Goal: Contribute content: Add original content to the website for others to see

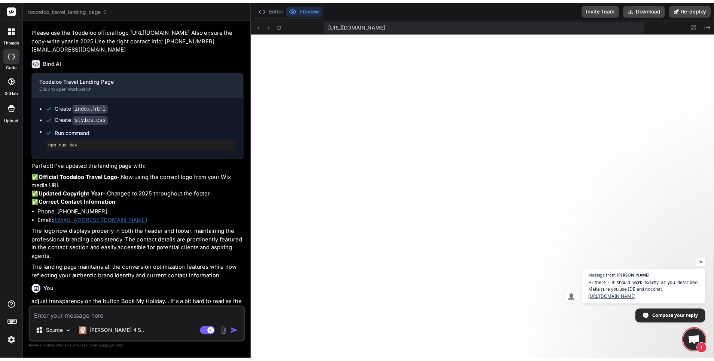
scroll to position [905, 0]
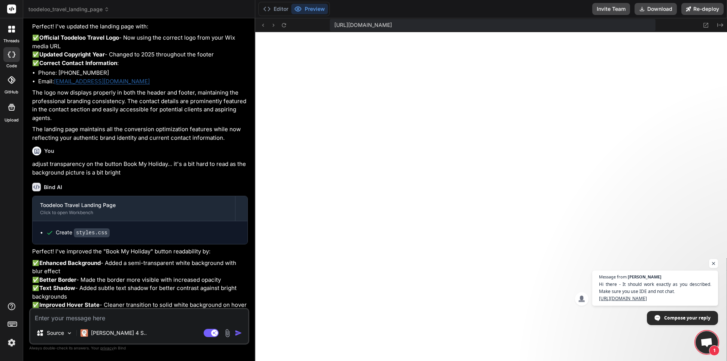
type textarea "x"
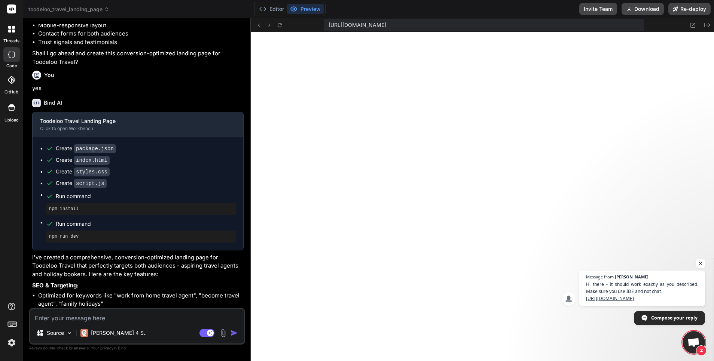
scroll to position [0, 0]
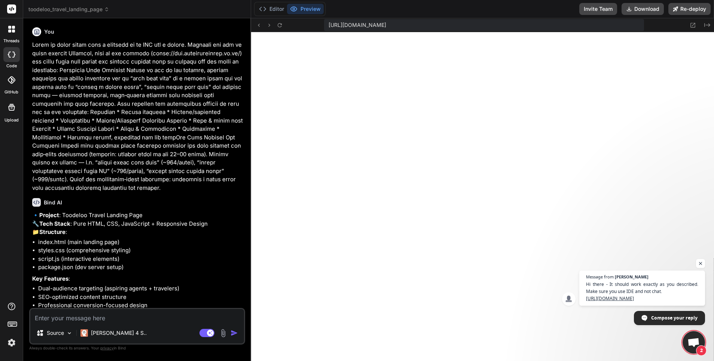
click at [14, 36] on div at bounding box center [12, 29] width 16 height 16
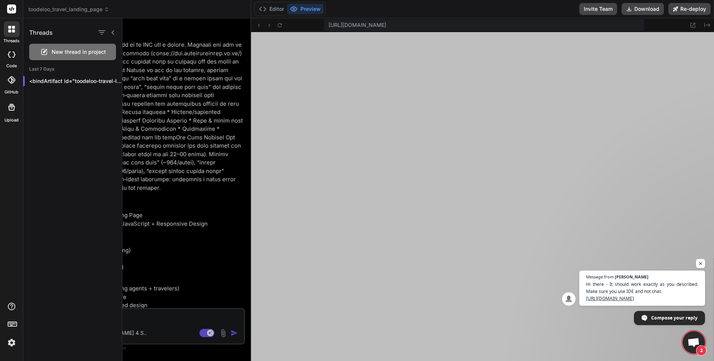
click at [14, 52] on icon at bounding box center [13, 55] width 3 height 6
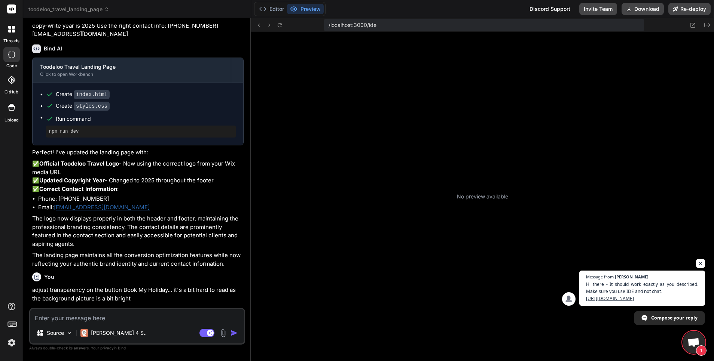
scroll to position [256, 0]
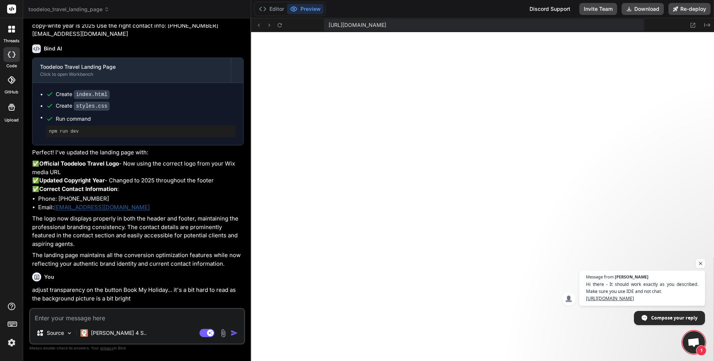
type textarea "x"
type textarea "Ok I start executing and see"
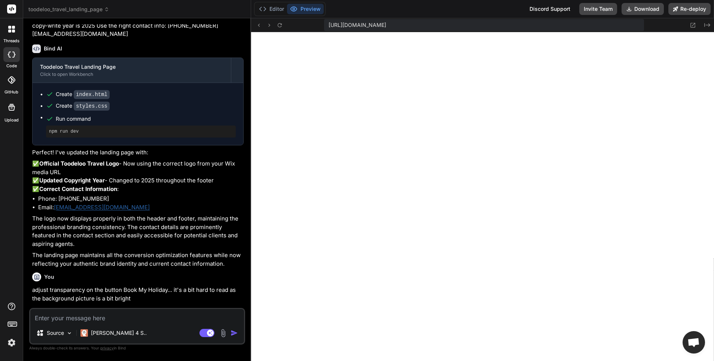
scroll to position [114, 0]
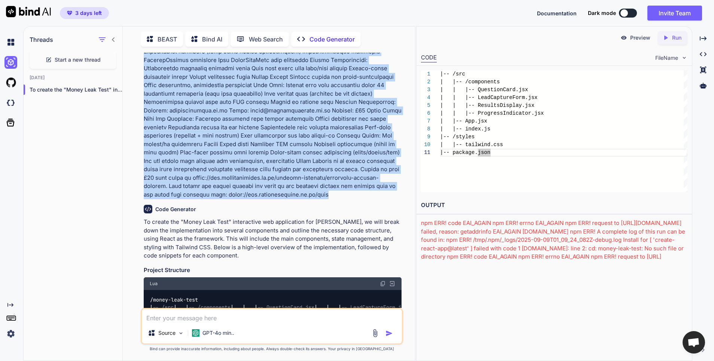
scroll to position [325, 0]
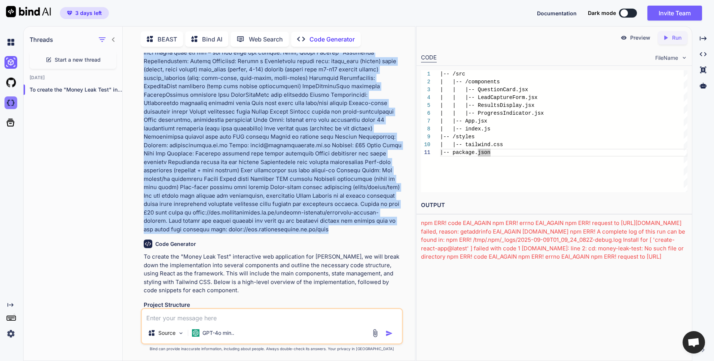
click at [16, 104] on img at bounding box center [10, 103] width 13 height 13
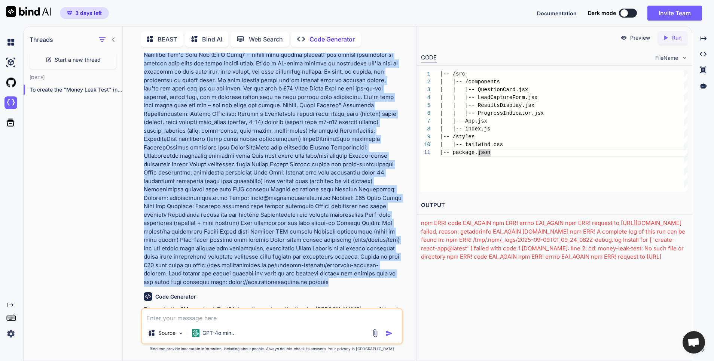
scroll to position [273, 0]
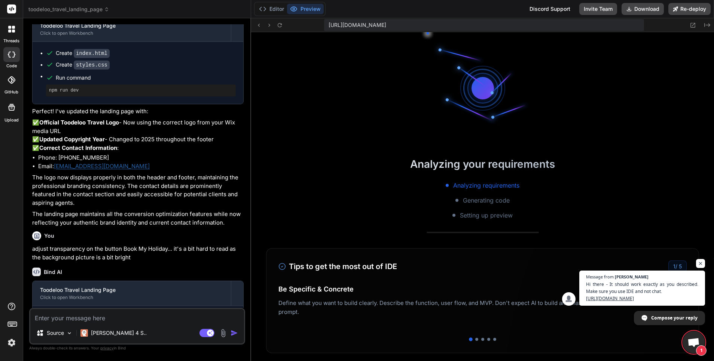
scroll to position [199, 0]
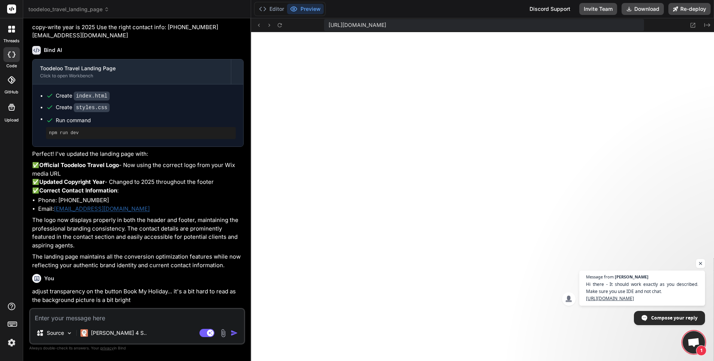
type textarea "x"
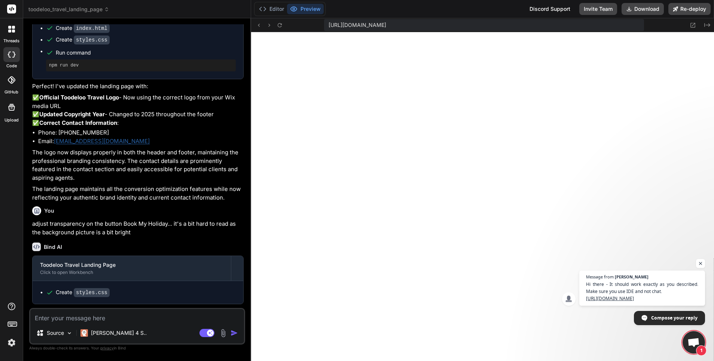
scroll to position [977, 0]
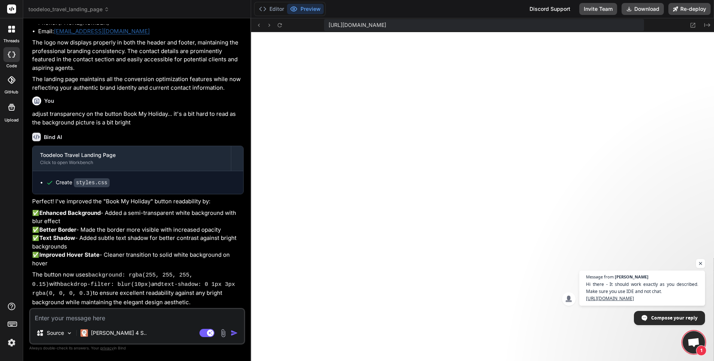
click at [106, 9] on icon at bounding box center [106, 9] width 5 height 5
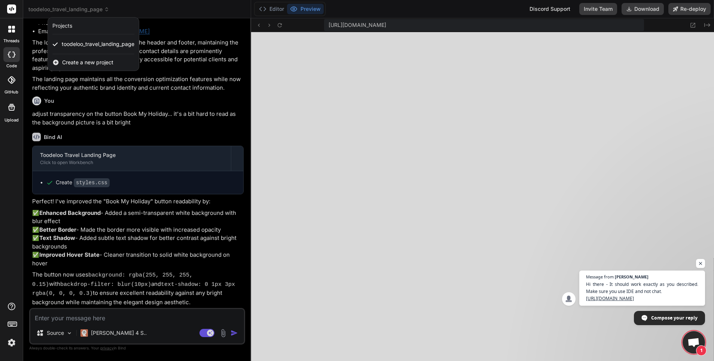
click at [91, 64] on span "Create a new project" at bounding box center [87, 62] width 51 height 7
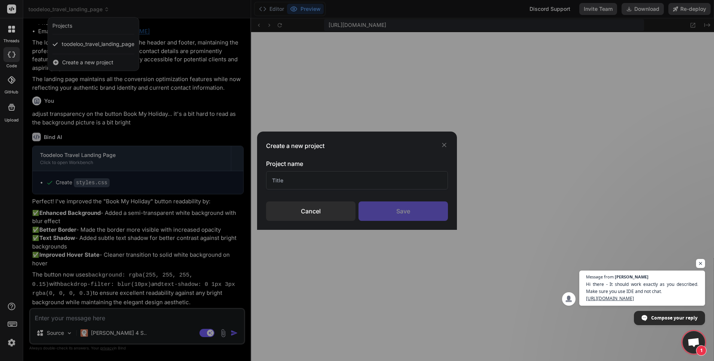
click at [312, 181] on input "text" at bounding box center [357, 180] width 182 height 18
type input "Money Leak"
click at [410, 216] on div "Save" at bounding box center [402, 211] width 89 height 19
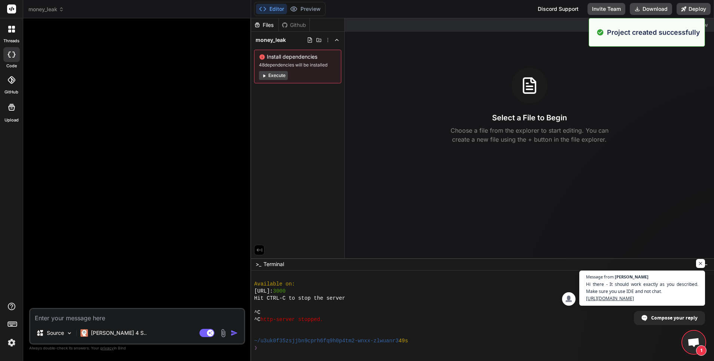
click at [89, 317] on textarea at bounding box center [137, 315] width 214 height 13
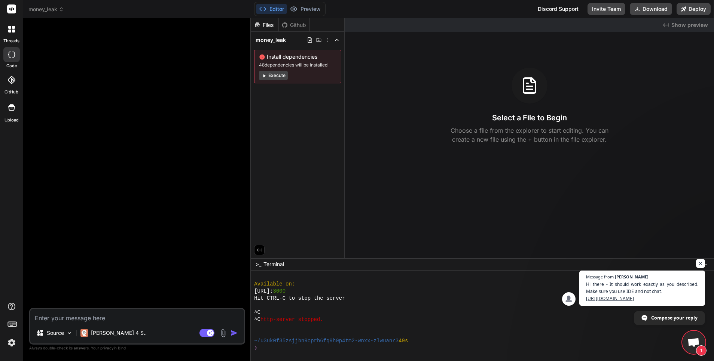
click at [96, 316] on textarea at bounding box center [137, 315] width 214 height 13
paste textarea "You are creating an interactive web application for a UK-based financial coach …"
type textarea "x"
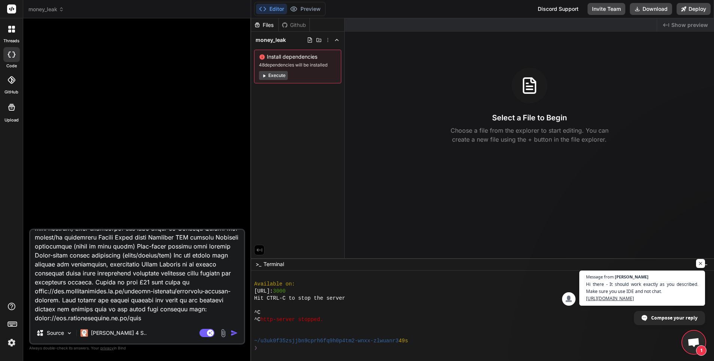
type textarea "You are creating an interactive web application for a UK-based financial coach …"
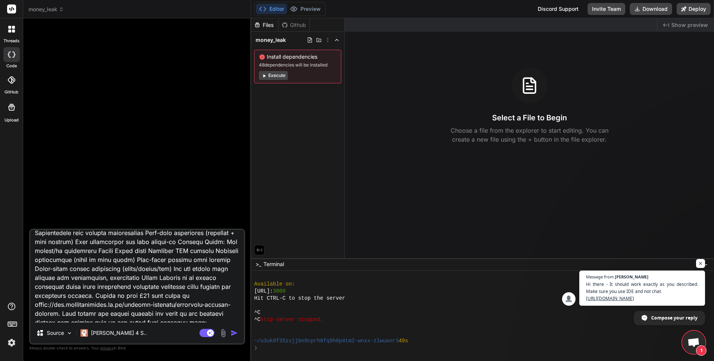
scroll to position [608, 0]
click at [208, 255] on textarea at bounding box center [137, 276] width 214 height 93
click at [177, 252] on textarea at bounding box center [137, 276] width 214 height 93
drag, startPoint x: 177, startPoint y: 251, endPoint x: 135, endPoint y: 268, distance: 45.7
click at [135, 268] on textarea at bounding box center [137, 276] width 214 height 93
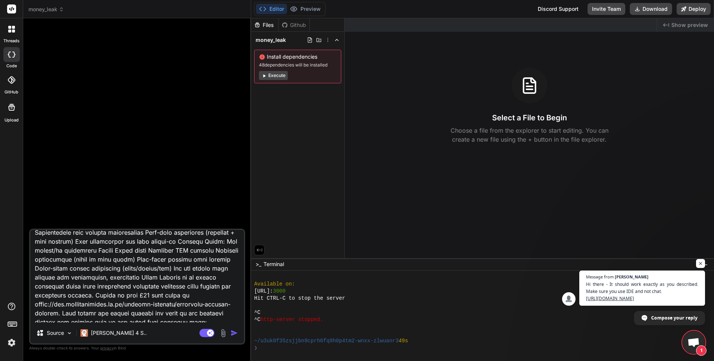
click at [133, 267] on textarea at bounding box center [137, 276] width 214 height 93
drag, startPoint x: 177, startPoint y: 251, endPoint x: 176, endPoint y: 275, distance: 23.6
click at [175, 276] on textarea at bounding box center [137, 276] width 214 height 93
type textarea "x"
type textarea "You are creating an interactive web application for a UK-based financial coach …"
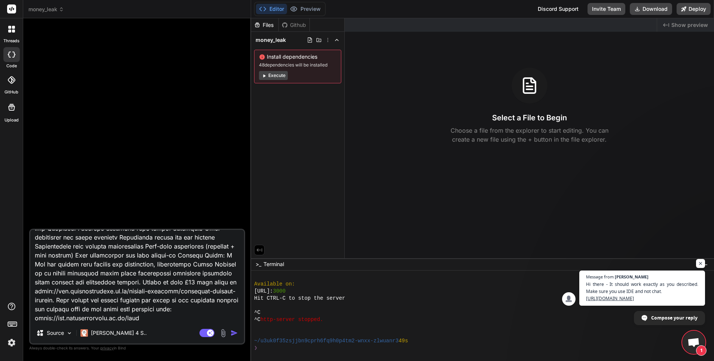
scroll to position [603, 0]
type textarea "x"
type textarea "You are creating an interactive web application for a UK-based financial coach …"
type textarea "x"
type textarea "You are creating an interactive web application for a UK-based financial coach …"
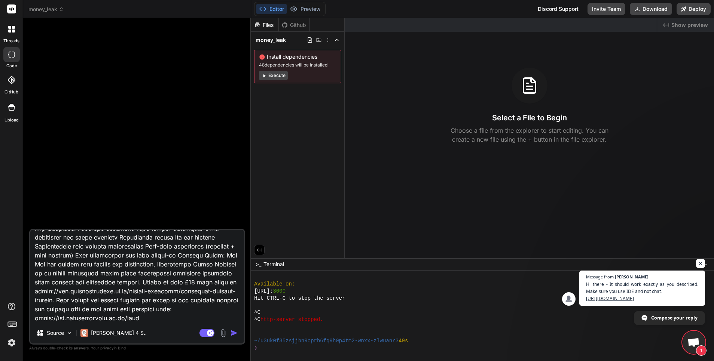
type textarea "x"
type textarea "You are creating an interactive web application for a UK-based financial coach …"
type textarea "x"
type textarea "You are creating an interactive web application for a UK-based financial coach …"
type textarea "x"
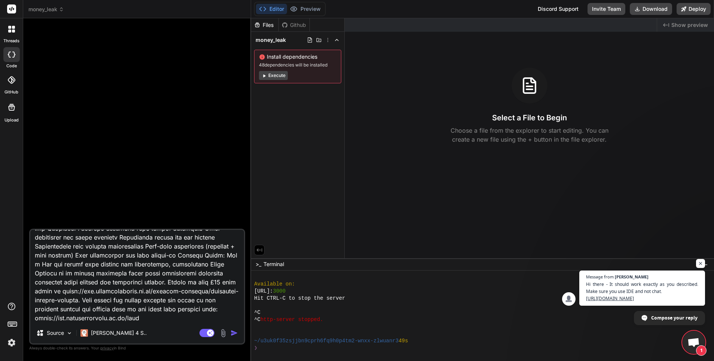
type textarea "You are creating an interactive web application for a UK-based financial coach …"
type textarea "x"
type textarea "You are creating an interactive web application for a UK-based financial coach …"
type textarea "x"
type textarea "You are creating an interactive web application for a UK-based financial coach …"
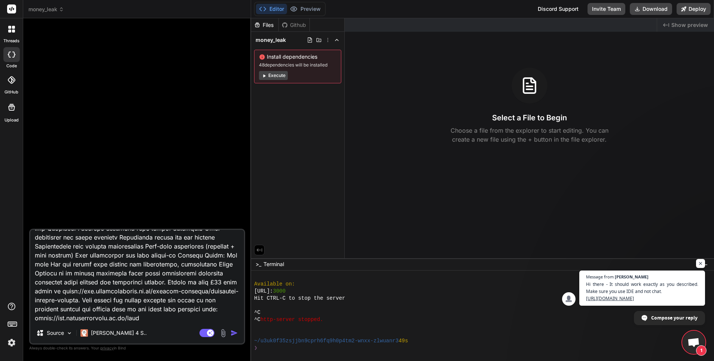
type textarea "x"
type textarea "You are creating an interactive web application for a UK-based financial coach …"
click at [202, 311] on textarea at bounding box center [137, 276] width 214 height 93
click at [199, 310] on textarea at bounding box center [137, 276] width 214 height 93
type textarea "x"
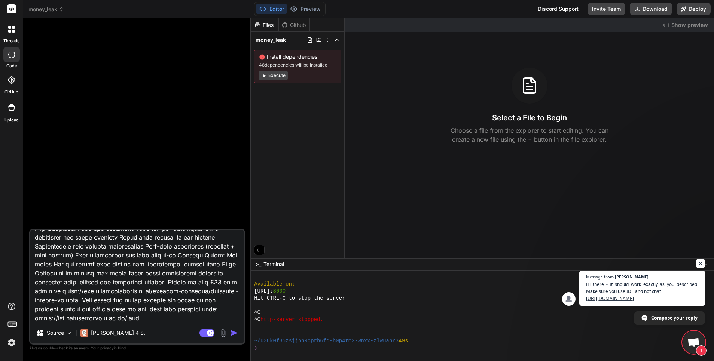
type textarea "You are creating an interactive web application for a UK-based financial coach …"
type textarea "x"
type textarea "You are creating an interactive web application for a UK-based financial coach …"
type textarea "x"
type textarea "You are creating an interactive web application for a UK-based financial coach …"
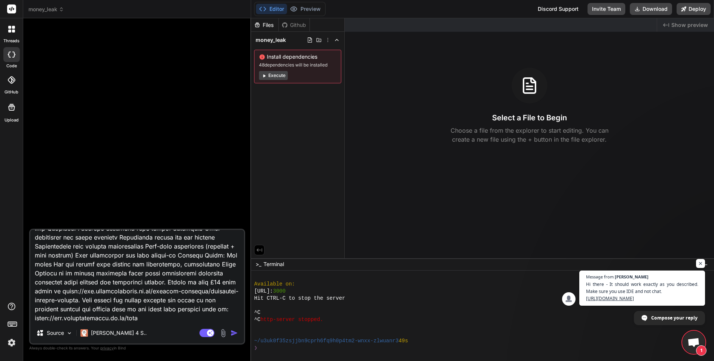
type textarea "x"
type textarea "You are creating an interactive web application for a UK-based financial coach …"
type textarea "x"
type textarea "You are creating an interactive web application for a UK-based financial coach …"
type textarea "x"
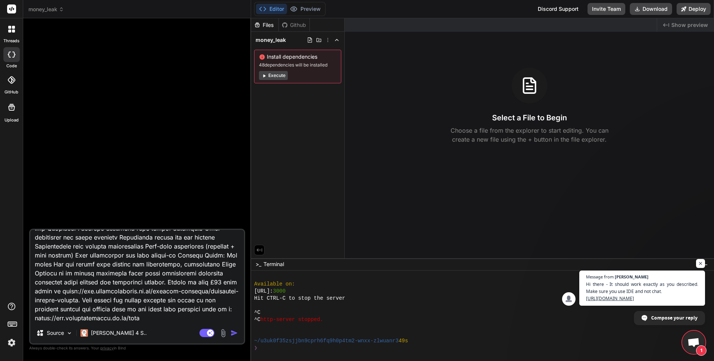
type textarea "You are creating an interactive web application for a UK-based financial coach …"
type textarea "x"
type textarea "You are creating an interactive web application for a UK-based financial coach …"
type textarea "x"
type textarea "You are creating an interactive web application for a UK-based financial coach …"
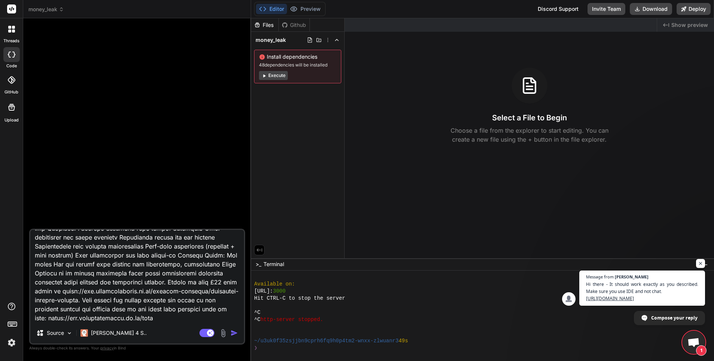
type textarea "x"
type textarea "You are creating an interactive web application for a UK-based financial coach …"
type textarea "x"
type textarea "You are creating an interactive web application for a UK-based financial coach …"
type textarea "x"
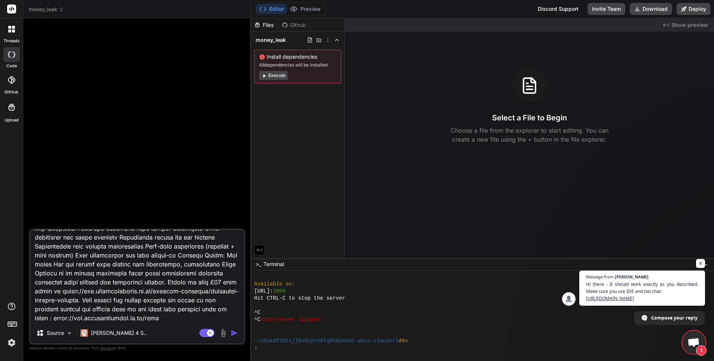
type textarea "You are creating an interactive web application for a UK-based financial coach …"
type textarea "x"
type textarea "You are creating an interactive web application for a UK-based financial coach …"
type textarea "x"
type textarea "You are creating an interactive web application for a UK-based financial coach …"
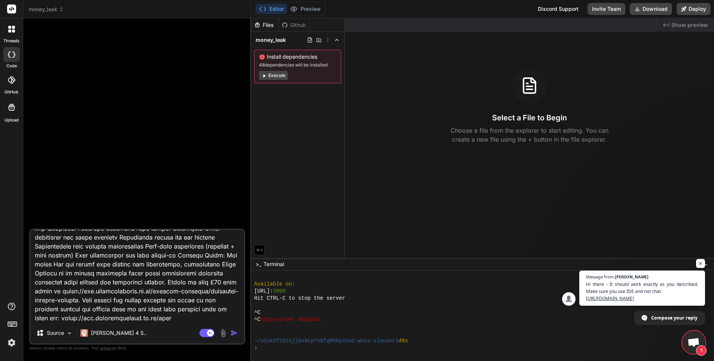
type textarea "x"
type textarea "You are creating an interactive web application for a UK-based financial coach …"
drag, startPoint x: 176, startPoint y: 252, endPoint x: 194, endPoint y: 252, distance: 18.0
click at [194, 252] on textarea at bounding box center [137, 276] width 214 height 93
type textarea "x"
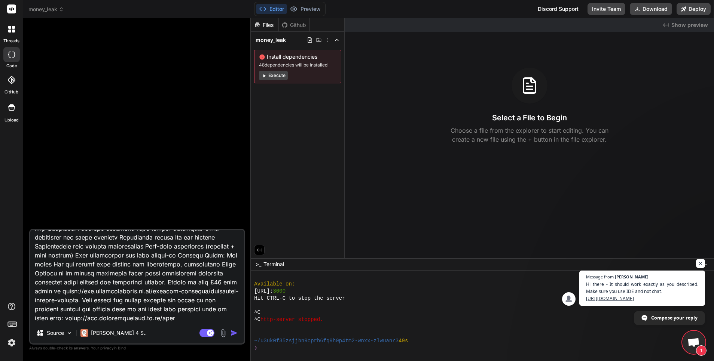
type textarea "You are creating an interactive web application for a UK-based financial coach …"
type textarea "x"
type textarea "You are creating an interactive web application for a UK-based financial coach …"
type textarea "x"
type textarea "You are creating an interactive web application for a UK-based financial coach …"
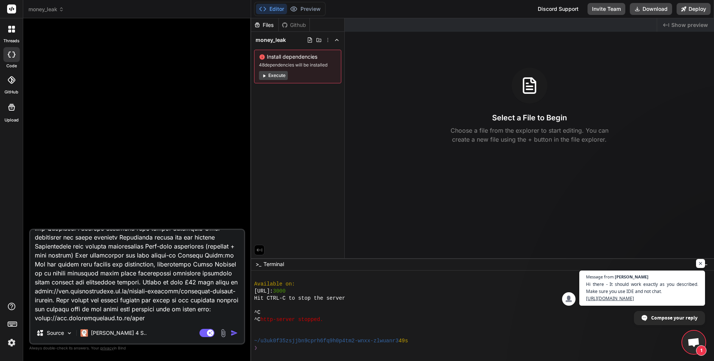
type textarea "x"
type textarea "You are creating an interactive web application for a UK-based financial coach …"
type textarea "x"
type textarea "You are creating an interactive web application for a UK-based financial coach …"
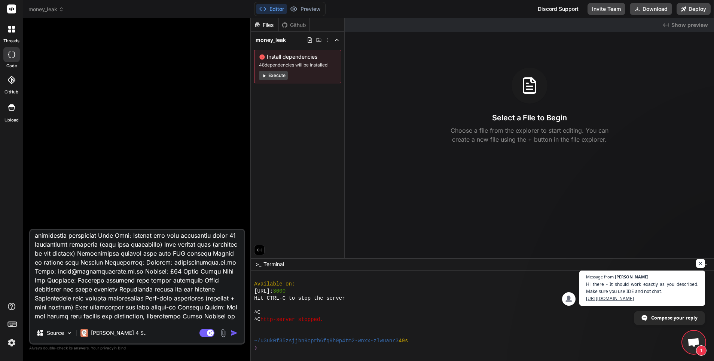
scroll to position [541, 0]
click at [218, 255] on textarea at bounding box center [137, 276] width 214 height 93
type textarea "x"
type textarea "You are creating an interactive web application for a UK-based financial coach …"
type textarea "x"
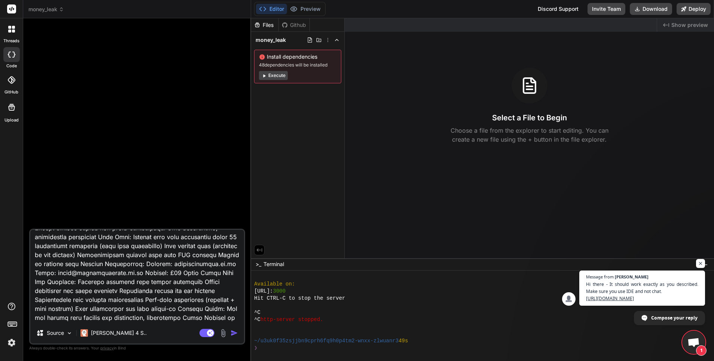
type textarea "You are creating an interactive web application for a UK-based financial coach …"
click at [76, 253] on textarea at bounding box center [137, 276] width 214 height 93
type textarea "x"
type textarea "You are creating an interactive web application for a UK-based financial coach …"
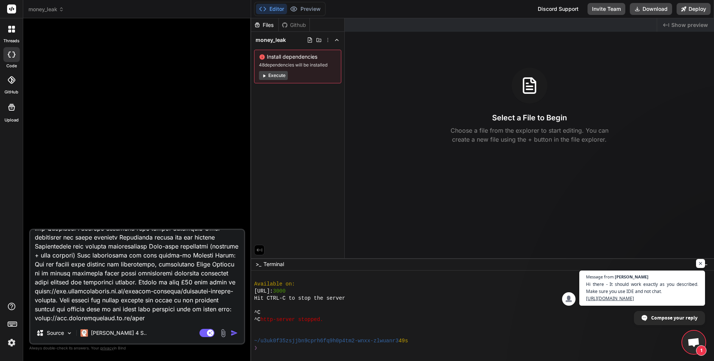
type textarea "x"
type textarea "You are creating an interactive web application for a UK-based financial coach …"
click at [178, 320] on textarea at bounding box center [137, 276] width 214 height 93
type textarea "x"
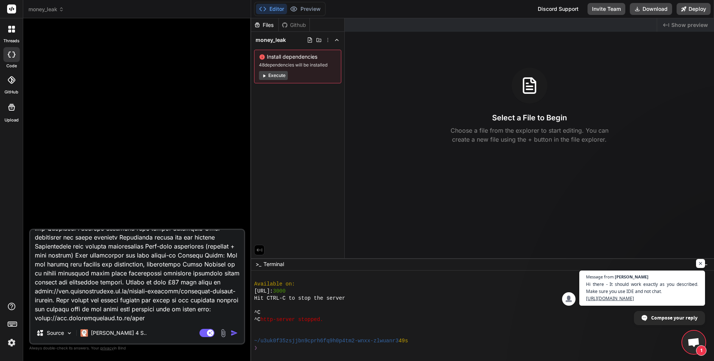
type textarea "You are creating an interactive web application for a UK-based financial coach …"
type textarea "x"
type textarea "You are creating an interactive web application for a UK-based financial coach …"
type textarea "x"
type textarea "You are creating an interactive web application for a UK-based financial coach …"
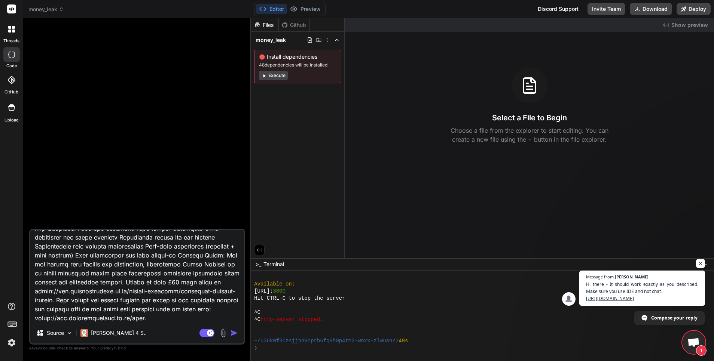
type textarea "x"
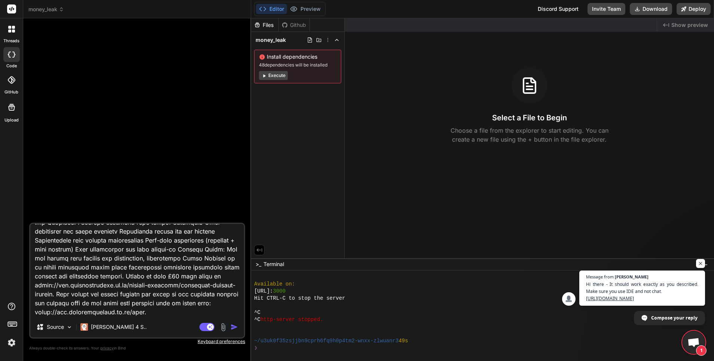
type textarea "You are creating an interactive web application for a UK-based financial coach …"
type textarea "x"
type textarea "You are creating an interactive web application for a UK-based financial coach …"
type textarea "x"
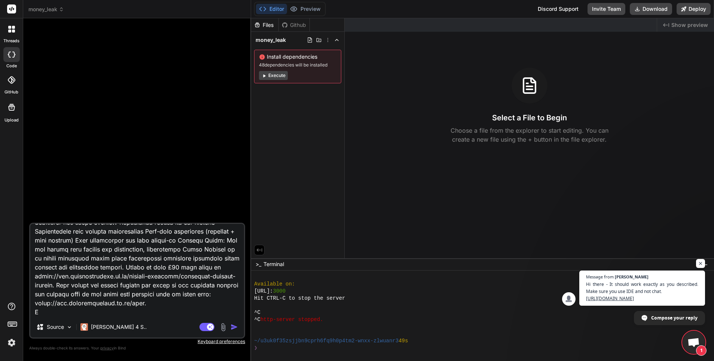
type textarea "You are creating an interactive web application for a UK-based financial coach …"
type textarea "x"
type textarea "You are creating an interactive web application for a UK-based financial coach …"
type textarea "x"
type textarea "You are creating an interactive web application for a UK-based financial coach …"
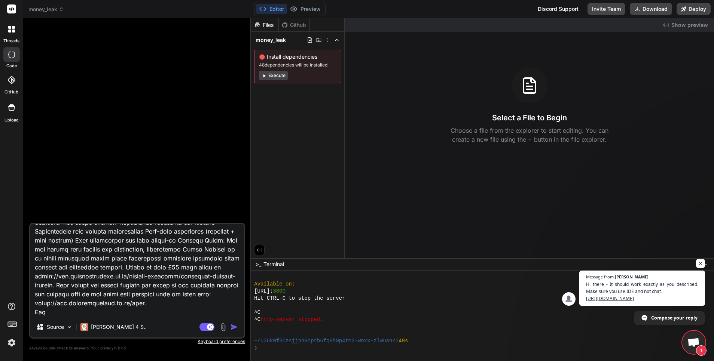
type textarea "x"
type textarea "You are creating an interactive web application for a UK-based financial coach …"
type textarea "x"
type textarea "You are creating an interactive web application for a UK-based financial coach …"
type textarea "x"
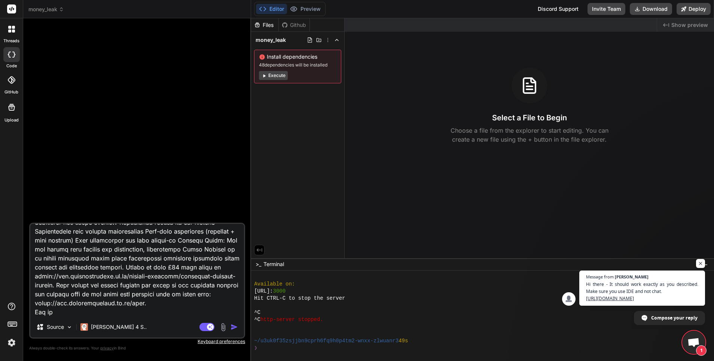
type textarea "You are creating an interactive web application for a UK-based financial coach …"
type textarea "x"
type textarea "You are creating an interactive web application for a UK-based financial coach …"
type textarea "x"
type textarea "You are creating an interactive web application for a UK-based financial coach …"
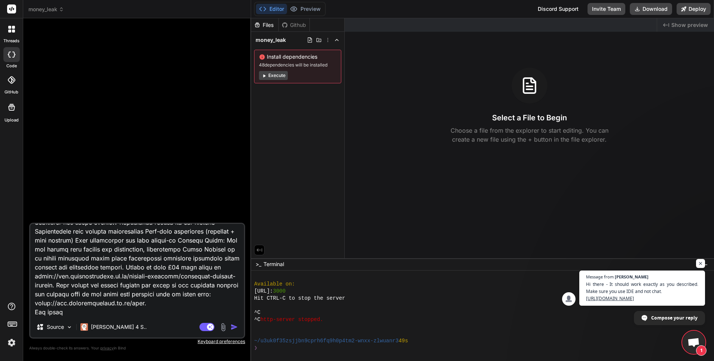
type textarea "x"
type textarea "You are creating an interactive web application for a UK-based financial coach …"
type textarea "x"
type textarea "You are creating an interactive web application for a UK-based financial coach …"
type textarea "x"
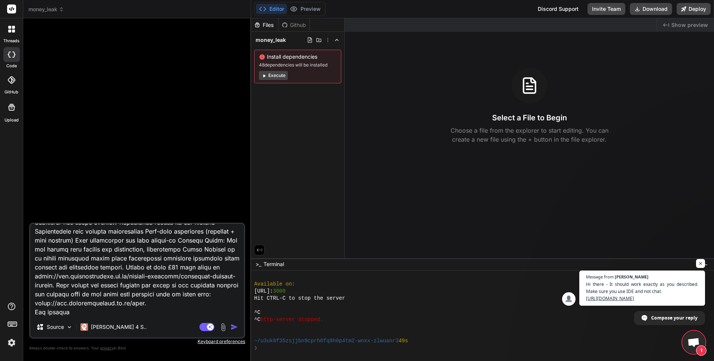
type textarea "You are creating an interactive web application for a UK-based financial coach …"
type textarea "x"
type textarea "You are creating an interactive web application for a UK-based financial coach …"
type textarea "x"
type textarea "You are creating an interactive web application for a UK-based financial coach …"
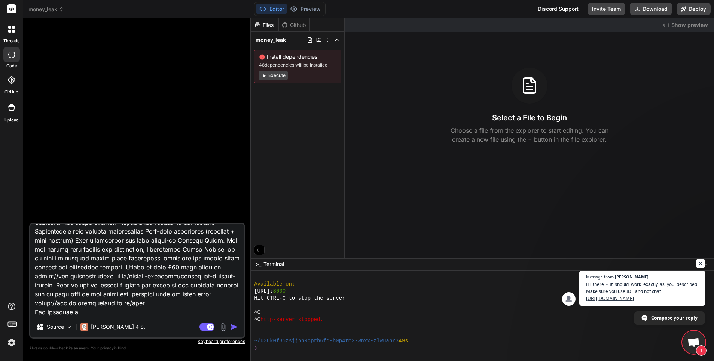
type textarea "x"
type textarea "You are creating an interactive web application for a UK-based financial coach …"
type textarea "x"
type textarea "You are creating an interactive web application for a UK-based financial coach …"
type textarea "x"
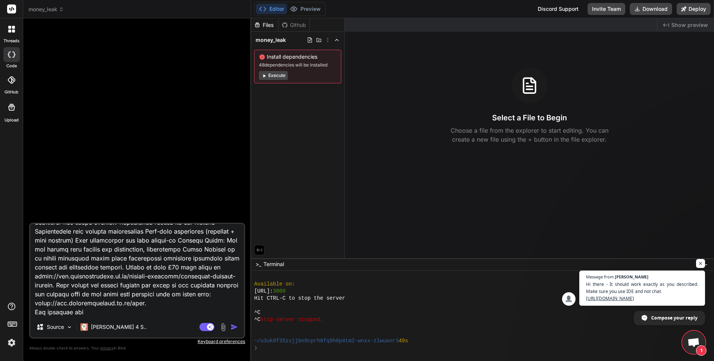
type textarea "You are creating an interactive web application for a UK-based financial coach …"
type textarea "x"
type textarea "You are creating an interactive web application for a UK-based financial coach …"
type textarea "x"
type textarea "You are creating an interactive web application for a UK-based financial coach …"
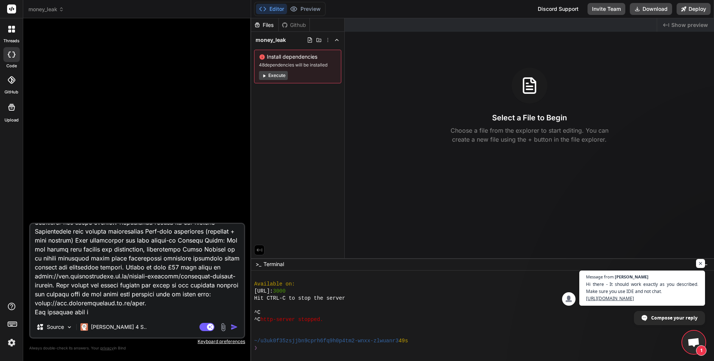
type textarea "x"
type textarea "You are creating an interactive web application for a UK-based financial coach …"
type textarea "x"
type textarea "You are creating an interactive web application for a UK-based financial coach …"
type textarea "x"
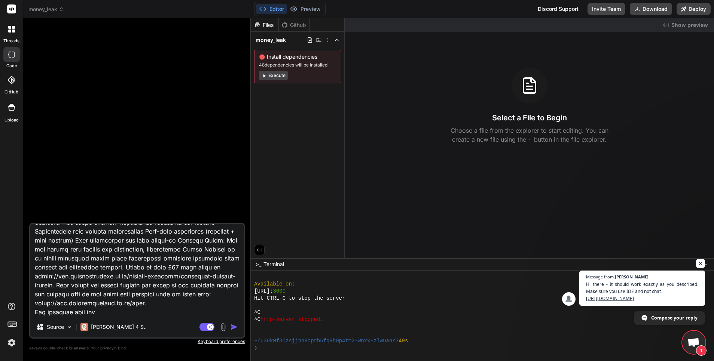
type textarea "You are creating an interactive web application for a UK-based financial coach …"
type textarea "x"
type textarea "You are creating an interactive web application for a UK-based financial coach …"
type textarea "x"
type textarea "You are creating an interactive web application for a UK-based financial coach …"
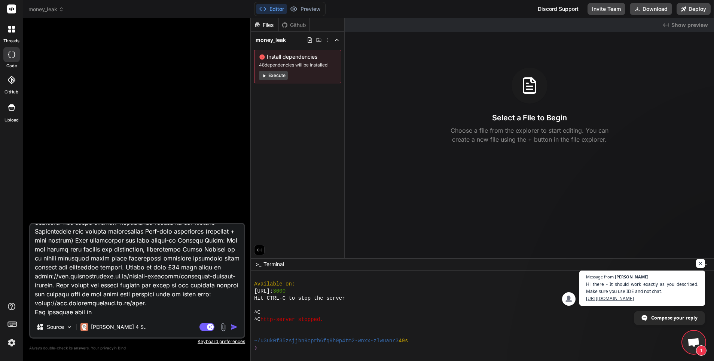
type textarea "x"
type textarea "You are creating an interactive web application for a UK-based financial coach …"
type textarea "x"
type textarea "You are creating an interactive web application for a UK-based financial coach …"
type textarea "x"
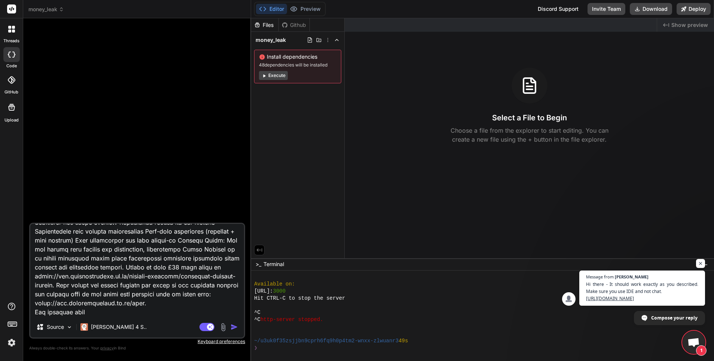
type textarea "You are creating an interactive web application for a UK-based financial coach …"
type textarea "x"
type textarea "You are creating an interactive web application for a UK-based financial coach …"
type textarea "x"
type textarea "You are creating an interactive web application for a UK-based financial coach …"
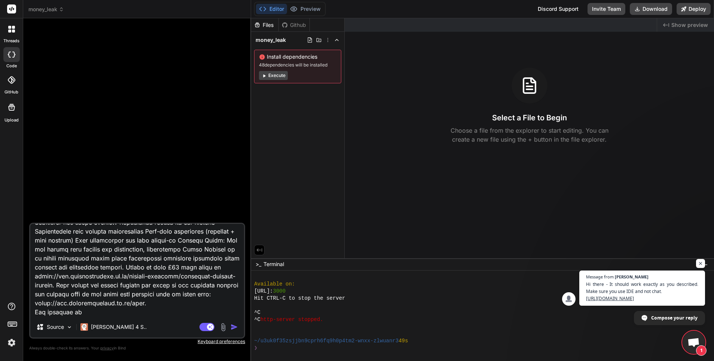
type textarea "x"
type textarea "You are creating an interactive web application for a UK-based financial coach …"
type textarea "x"
type textarea "You are creating an interactive web application for a UK-based financial coach …"
type textarea "x"
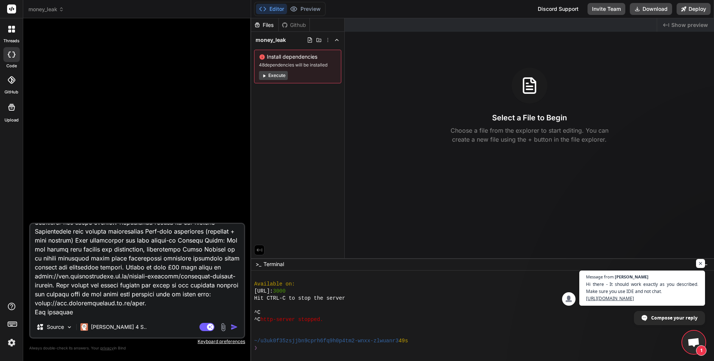
type textarea "You are creating an interactive web application for a UK-based financial coach …"
type textarea "x"
type textarea "You are creating an interactive web application for a UK-based financial coach …"
type textarea "x"
type textarea "You are creating an interactive web application for a UK-based financial coach …"
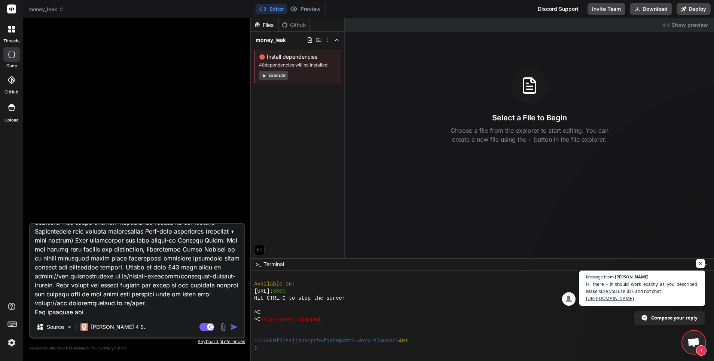
type textarea "x"
type textarea "You are creating an interactive web application for a UK-based financial coach …"
type textarea "x"
type textarea "You are creating an interactive web application for a UK-based financial coach …"
type textarea "x"
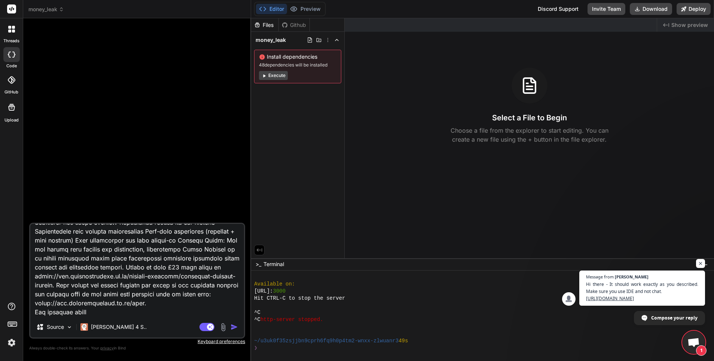
type textarea "You are creating an interactive web application for a UK-based financial coach …"
type textarea "x"
type textarea "You are creating an interactive web application for a UK-based financial coach …"
type textarea "x"
type textarea "You are creating an interactive web application for a UK-based financial coach …"
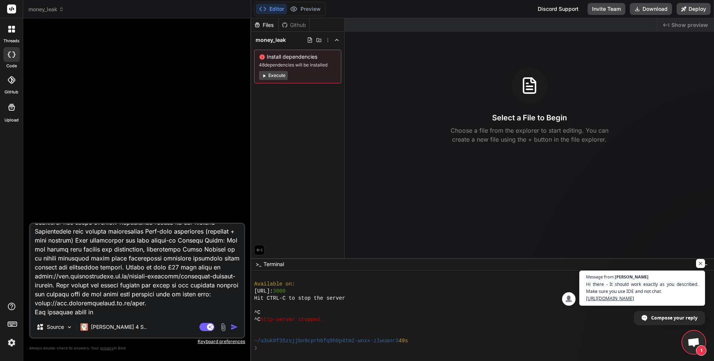
type textarea "x"
type textarea "You are creating an interactive web application for a UK-based financial coach …"
type textarea "x"
type textarea "You are creating an interactive web application for a UK-based financial coach …"
type textarea "x"
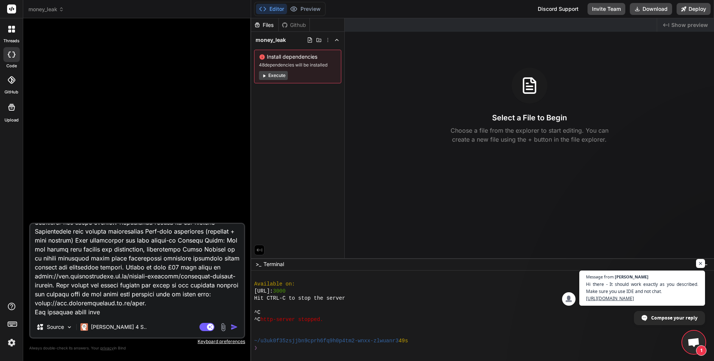
type textarea "You are creating an interactive web application for a UK-based financial coach …"
type textarea "x"
type textarea "You are creating an interactive web application for a UK-based financial coach …"
type textarea "x"
type textarea "You are creating an interactive web application for a UK-based financial coach …"
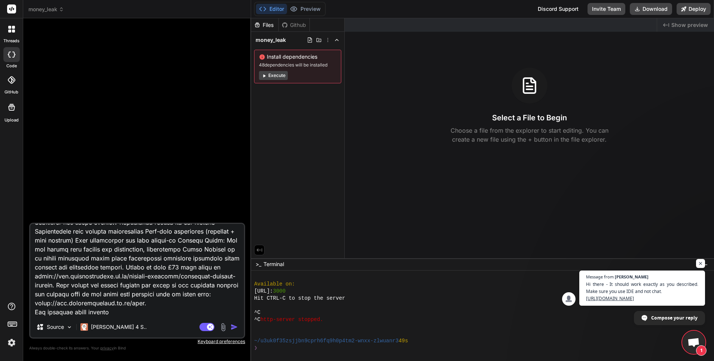
type textarea "x"
type textarea "You are creating an interactive web application for a UK-based financial coach …"
type textarea "x"
type textarea "You are creating an interactive web application for a UK-based financial coach …"
type textarea "x"
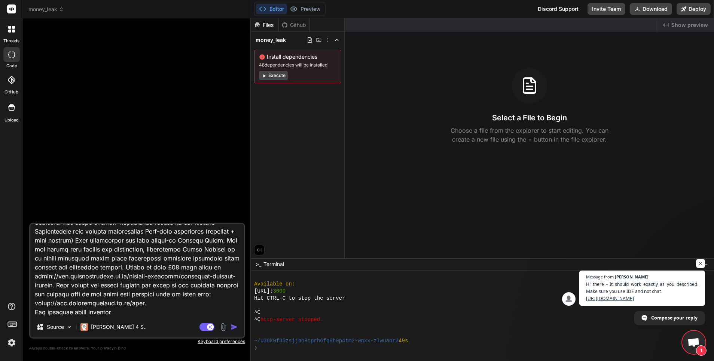
type textarea "You are creating an interactive web application for a UK-based financial coach …"
type textarea "x"
type textarea "You are creating an interactive web application for a UK-based financial coach …"
type textarea "x"
type textarea "You are creating an interactive web application for a UK-based financial coach …"
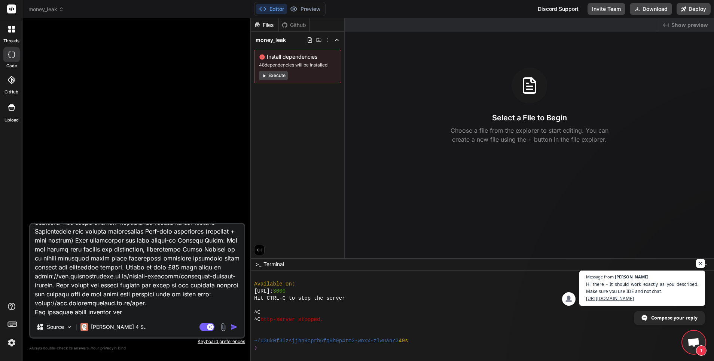
type textarea "x"
type textarea "You are creating an interactive web application for a UK-based financial coach …"
type textarea "x"
type textarea "You are creating an interactive web application for a UK-based financial coach …"
type textarea "x"
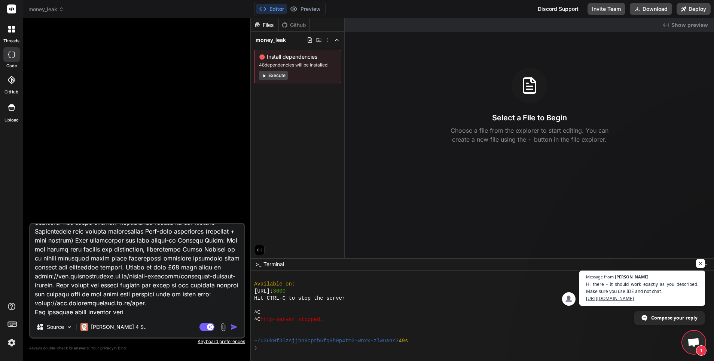
type textarea "You are creating an interactive web application for a UK-based financial coach …"
type textarea "x"
type textarea "You are creating an interactive web application for a UK-based financial coach …"
type textarea "x"
type textarea "You are creating an interactive web application for a UK-based financial coach …"
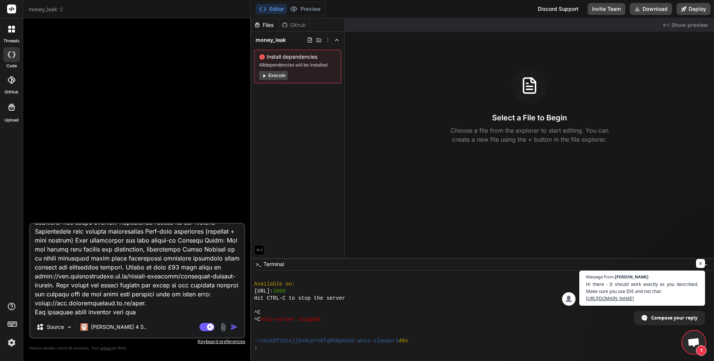
type textarea "x"
type textarea "You are creating an interactive web application for a UK-based financial coach …"
type textarea "x"
type textarea "You are creating an interactive web application for a UK-based financial coach …"
type textarea "x"
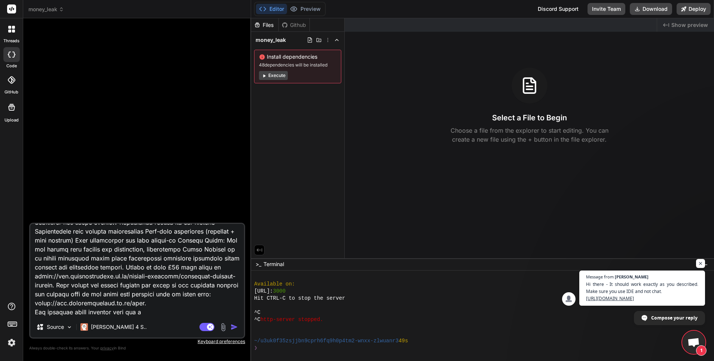
type textarea "You are creating an interactive web application for a UK-based financial coach …"
type textarea "x"
type textarea "You are creating an interactive web application for a UK-based financial coach …"
type textarea "x"
type textarea "You are creating an interactive web application for a UK-based financial coach …"
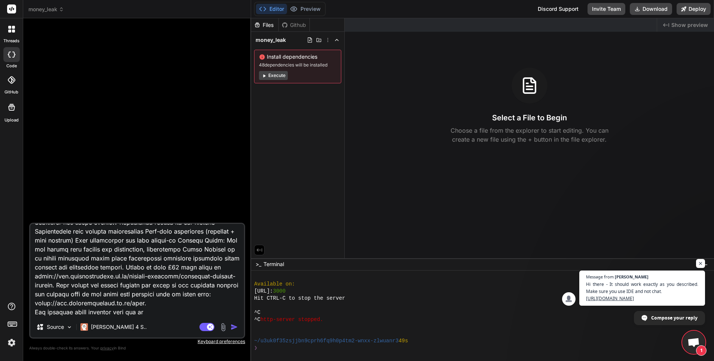
type textarea "x"
type textarea "You are creating an interactive web application for a UK-based financial coach …"
type textarea "x"
type textarea "You are creating an interactive web application for a UK-based financial coach …"
type textarea "x"
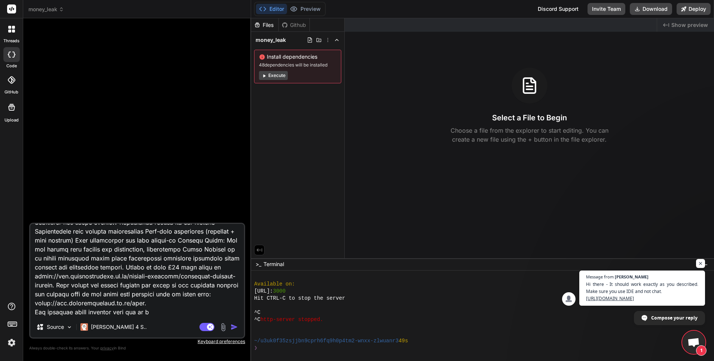
type textarea "You are creating an interactive web application for a UK-based financial coach …"
paste textarea "https://0feaafcf-a05c-4341-9e73-0a9ac4e34381.usrfiles.com/ugd/5e1978_7ace59ea04…"
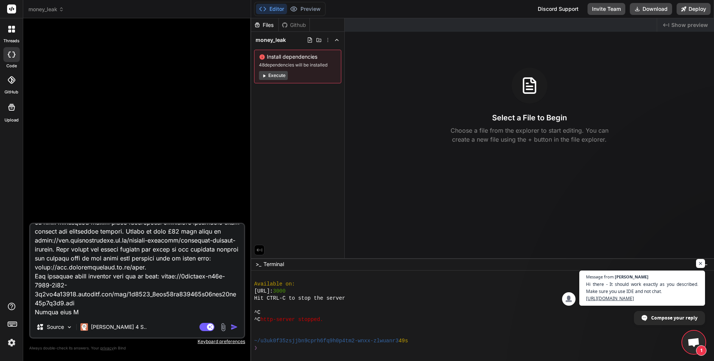
scroll to position [648, 0]
drag, startPoint x: 94, startPoint y: 315, endPoint x: 34, endPoint y: 315, distance: 60.2
click at [34, 315] on textarea at bounding box center [137, 270] width 214 height 93
paste textarea "For the personalised results with Rogers message, please have Rogers' message s…"
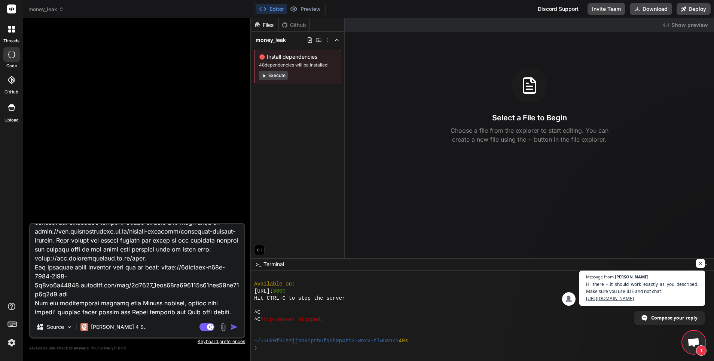
scroll to position [665, 0]
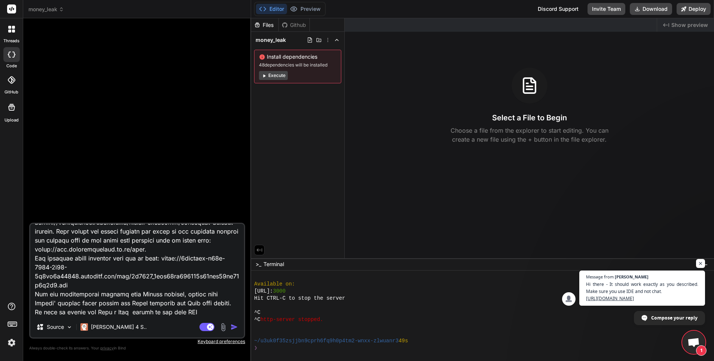
click at [235, 330] on img "button" at bounding box center [233, 327] width 7 height 7
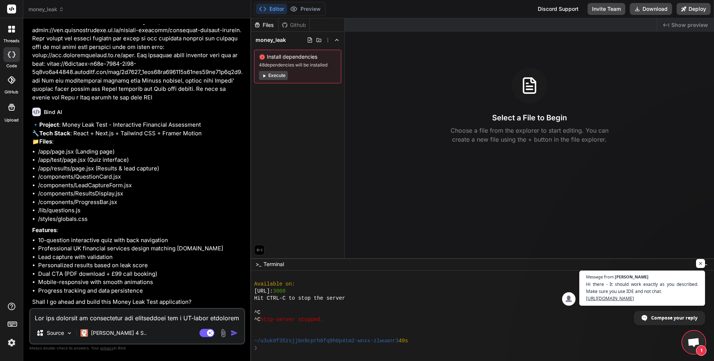
scroll to position [570, 0]
click at [129, 320] on textarea at bounding box center [137, 315] width 214 height 13
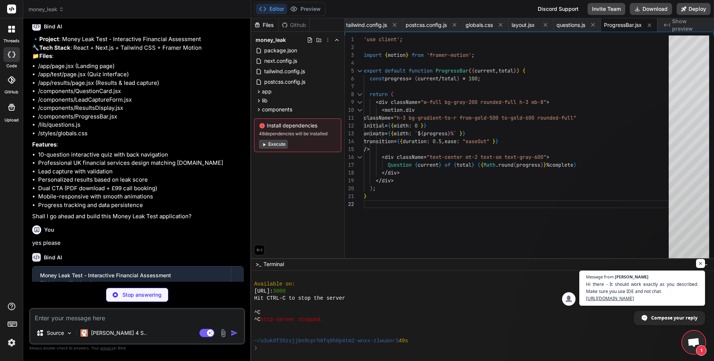
scroll to position [0, 0]
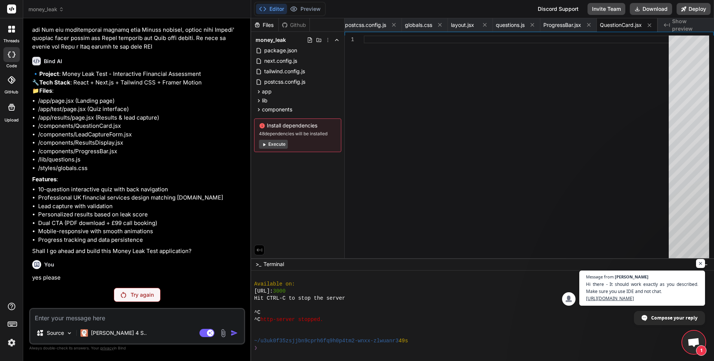
click at [279, 144] on button "Execute" at bounding box center [273, 144] width 29 height 9
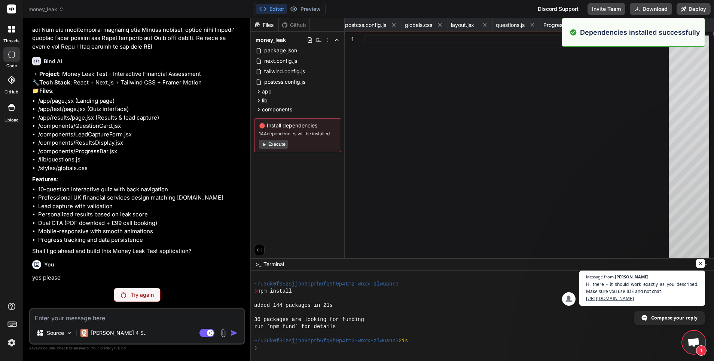
scroll to position [341, 0]
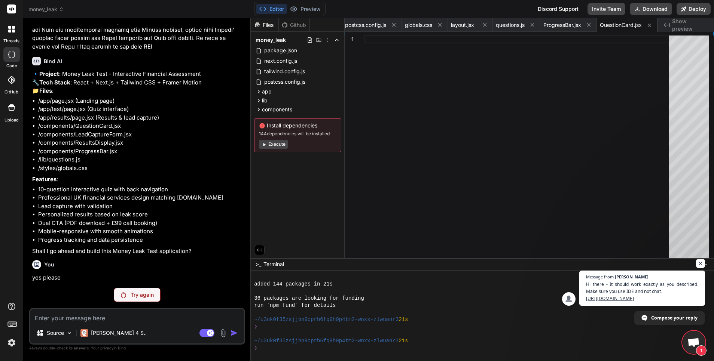
click at [273, 144] on button "Execute" at bounding box center [273, 144] width 29 height 9
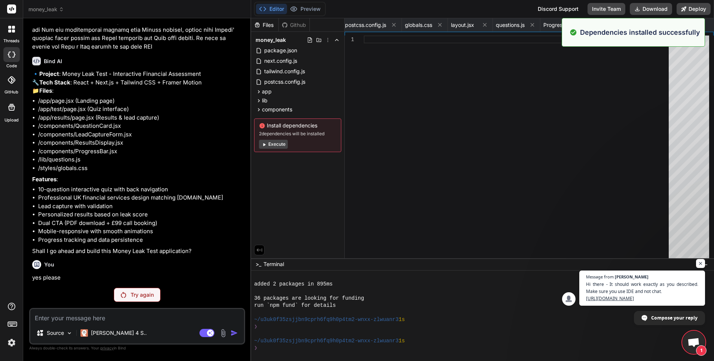
scroll to position [448, 0]
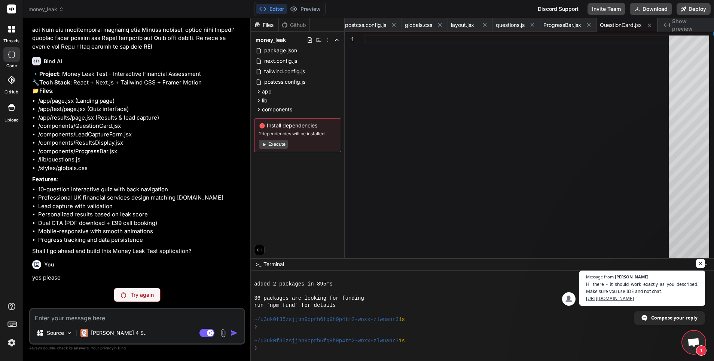
click at [273, 146] on button "Execute" at bounding box center [273, 144] width 29 height 9
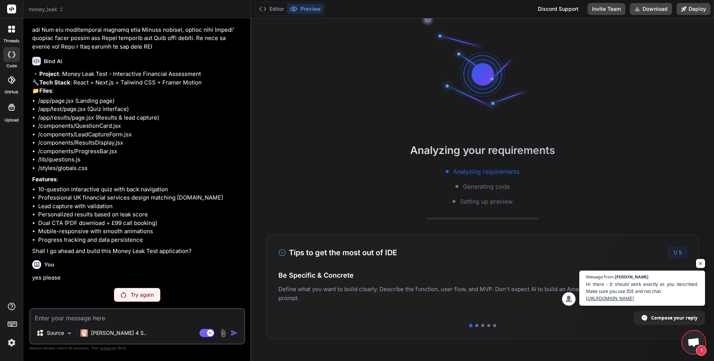
scroll to position [555, 0]
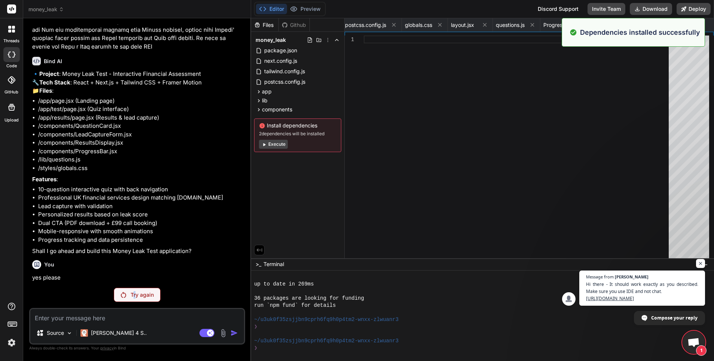
click at [134, 296] on p "Try again" at bounding box center [142, 294] width 23 height 7
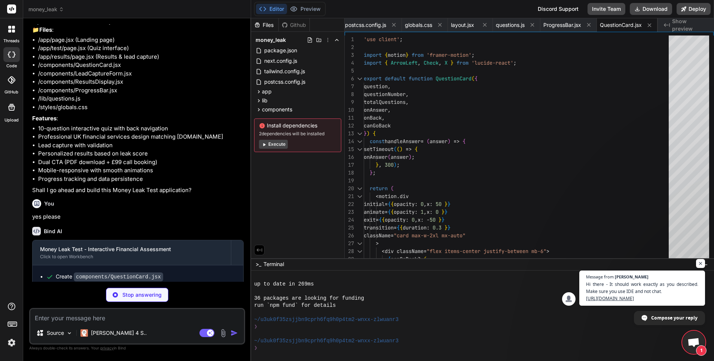
scroll to position [0, 242]
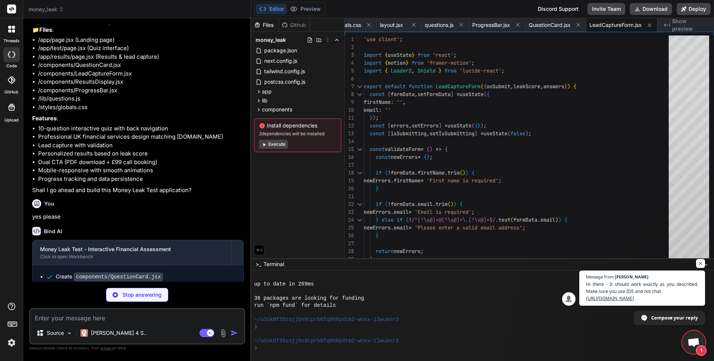
click at [677, 322] on span "Compose your reply" at bounding box center [674, 317] width 47 height 13
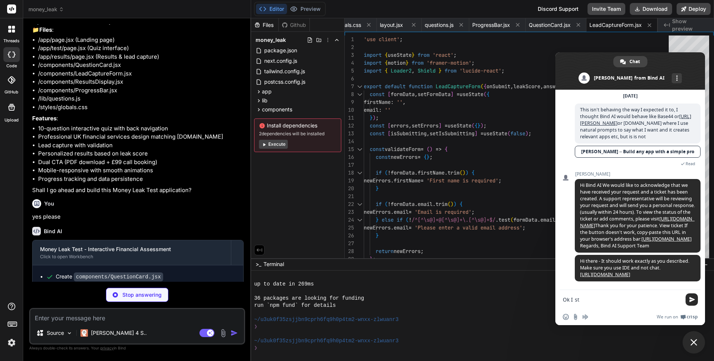
scroll to position [0, 305]
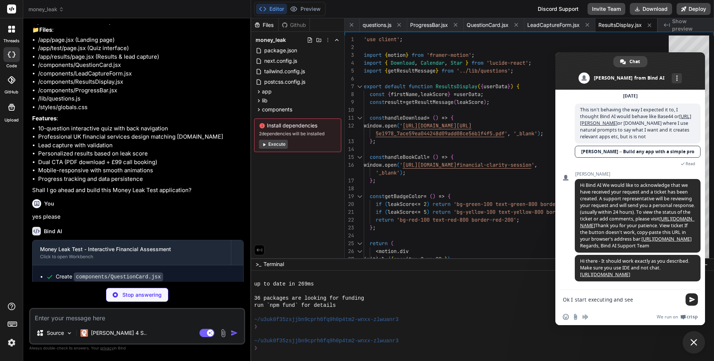
paste textarea "Compose your message..."
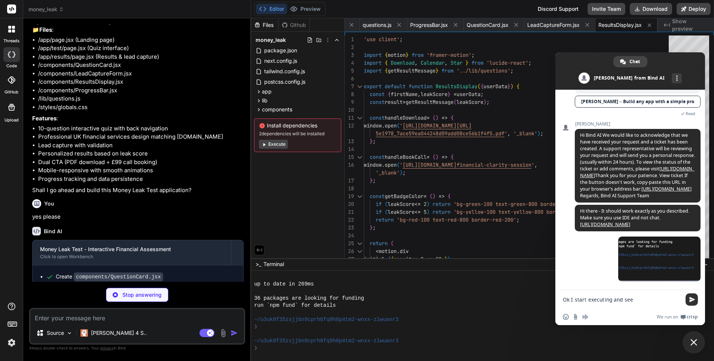
scroll to position [0, 350]
click at [690, 300] on span "Send" at bounding box center [692, 300] width 6 height 6
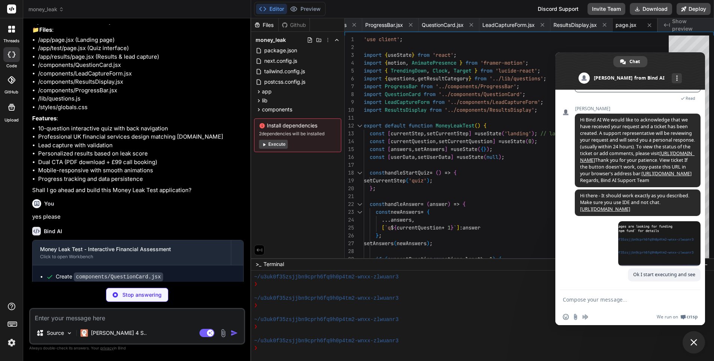
scroll to position [739, 0]
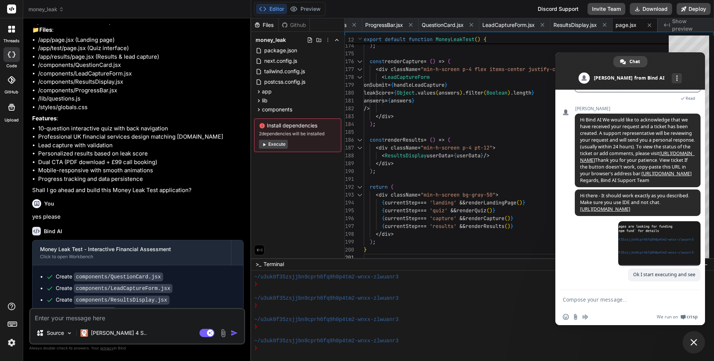
click at [696, 342] on span "Close chat" at bounding box center [693, 342] width 7 height 7
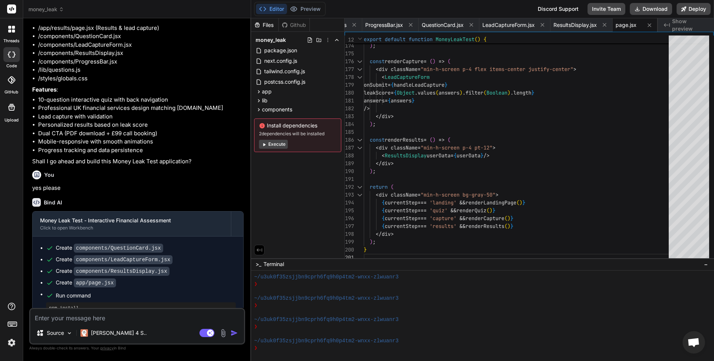
scroll to position [1124, 0]
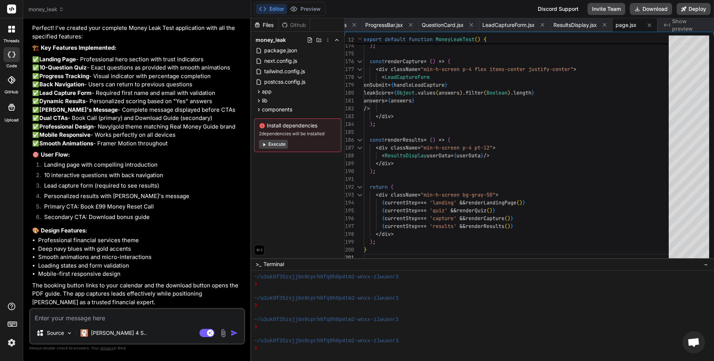
click at [687, 26] on span "Show preview" at bounding box center [690, 25] width 36 height 15
click at [281, 146] on button "Execute" at bounding box center [273, 144] width 29 height 9
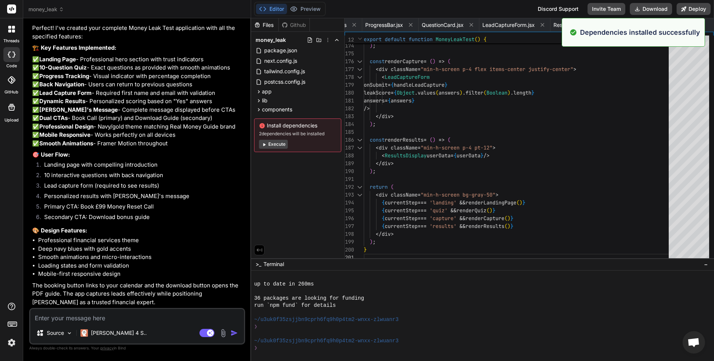
scroll to position [846, 0]
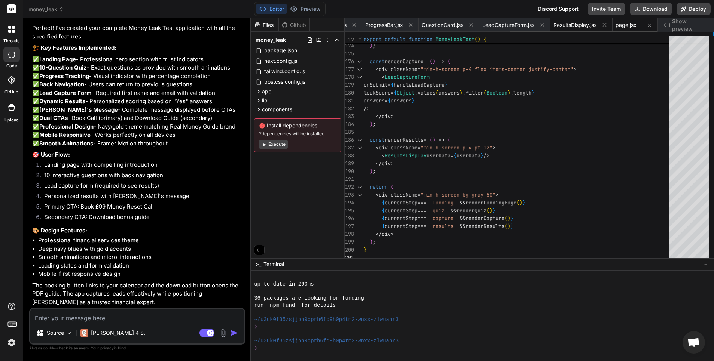
click at [574, 26] on span "ResultsDisplay.jsx" at bounding box center [574, 24] width 43 height 7
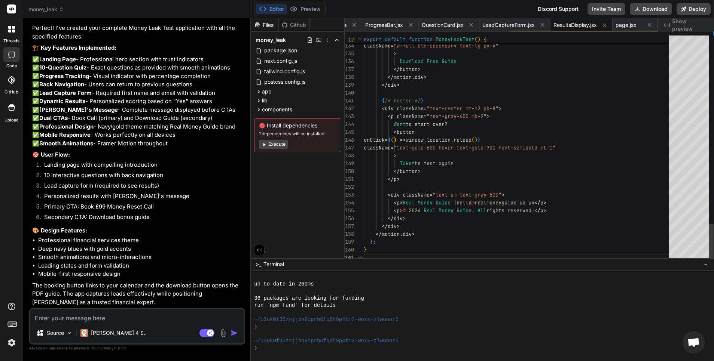
scroll to position [16, 0]
click at [521, 28] on span "LeadCaptureForm.jsx" at bounding box center [508, 24] width 52 height 7
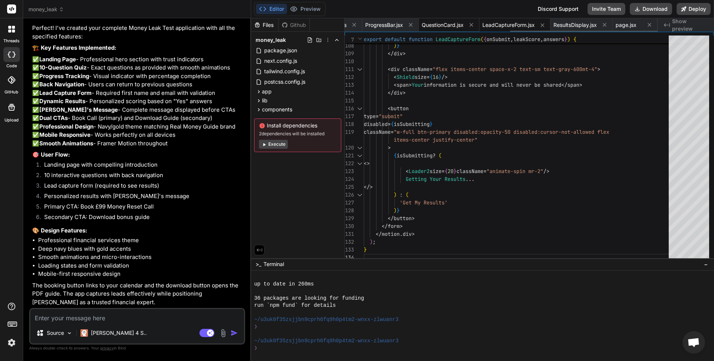
click at [441, 27] on span "QuestionCard.jsx" at bounding box center [443, 24] width 42 height 7
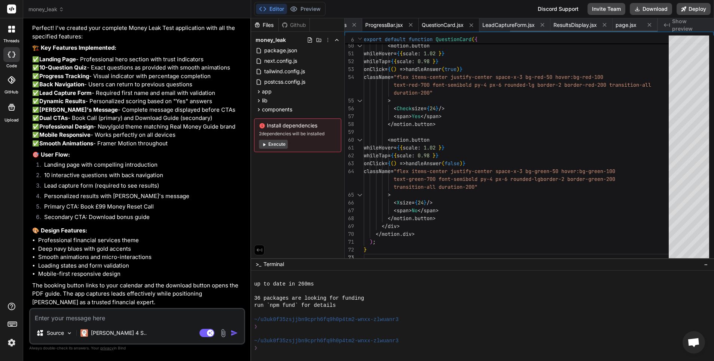
click at [380, 24] on span "ProgressBar.jsx" at bounding box center [384, 24] width 38 height 7
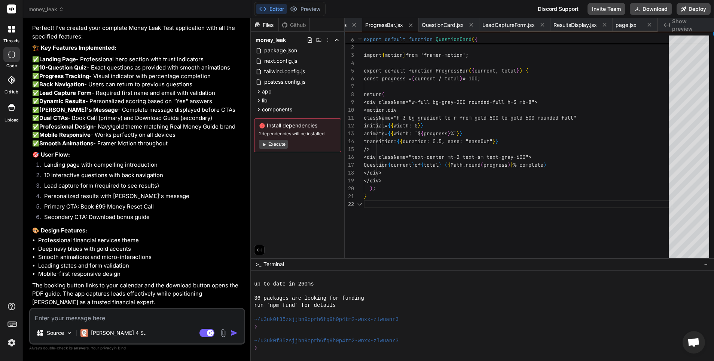
scroll to position [8, 0]
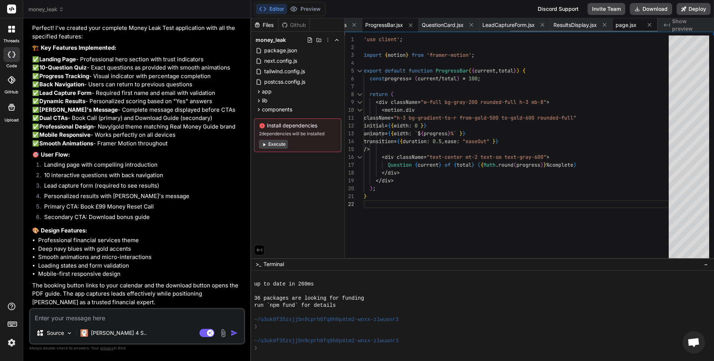
click at [630, 27] on span "page.jsx" at bounding box center [626, 24] width 21 height 7
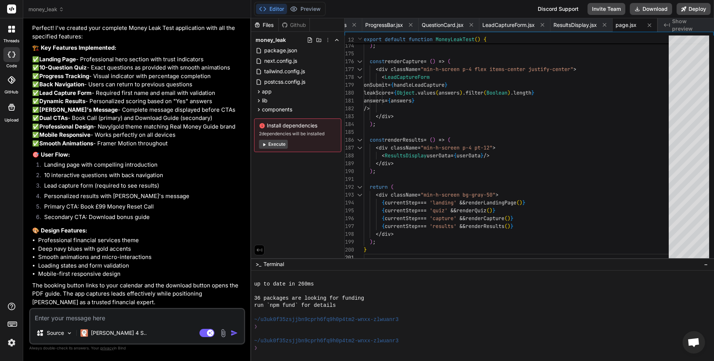
click at [673, 26] on span "Show preview" at bounding box center [690, 25] width 36 height 15
click at [276, 10] on button "Editor" at bounding box center [271, 9] width 31 height 10
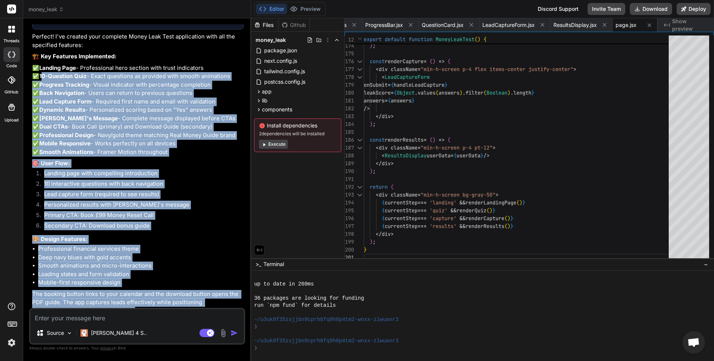
scroll to position [1019, 0]
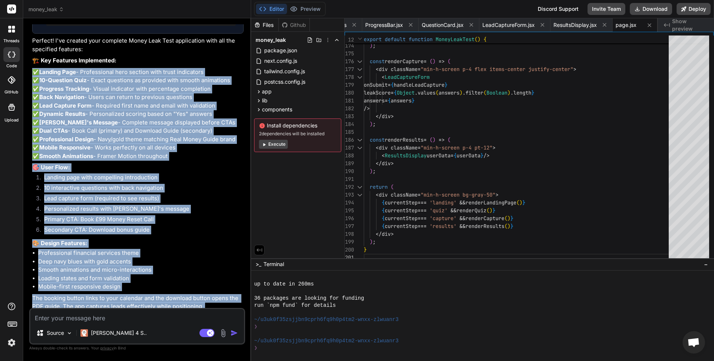
drag, startPoint x: 101, startPoint y: 303, endPoint x: 34, endPoint y: 83, distance: 230.6
click at [34, 83] on div "Money Leak Test - Interactive Financial Assessment Click to open Workbench Crea…" at bounding box center [137, 107] width 211 height 425
copy div "✅ Landing Page - Professional hero section with trust indicators ✅ 10-Question …"
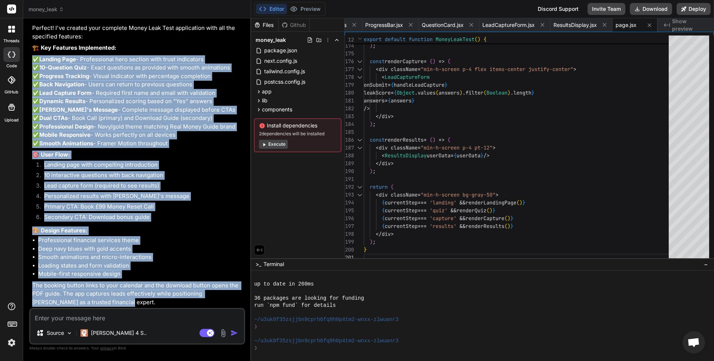
scroll to position [1124, 0]
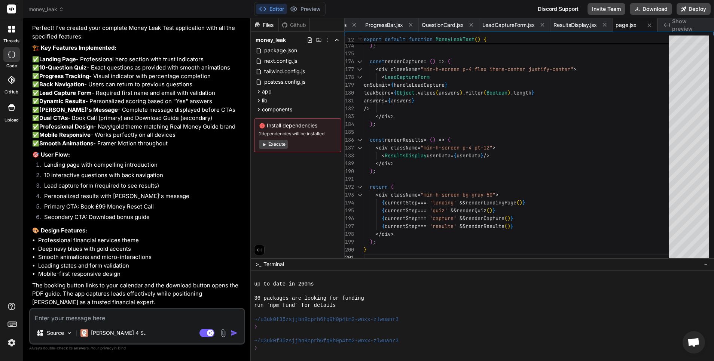
click at [123, 317] on textarea at bounding box center [137, 315] width 214 height 13
click at [123, 319] on textarea at bounding box center [137, 315] width 214 height 13
click at [276, 9] on button "Editor" at bounding box center [271, 9] width 31 height 10
click at [90, 317] on textarea at bounding box center [137, 315] width 214 height 13
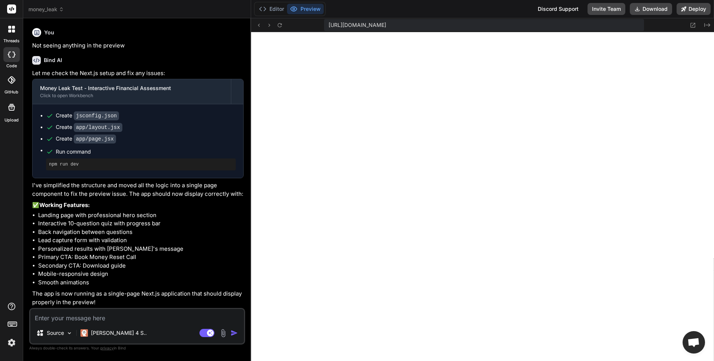
scroll to position [1351, 0]
click at [311, 10] on button "Preview" at bounding box center [305, 9] width 37 height 10
click at [129, 323] on div "Source Claude 4 S.. Agent Mode. When this toggle is activated, AI automatically…" at bounding box center [137, 326] width 216 height 37
click at [132, 319] on textarea at bounding box center [137, 315] width 214 height 13
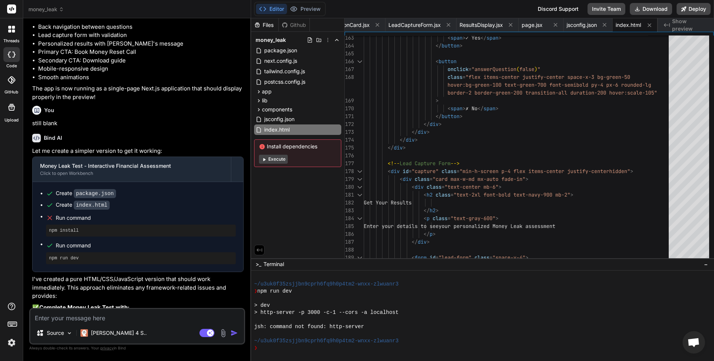
scroll to position [1731, 0]
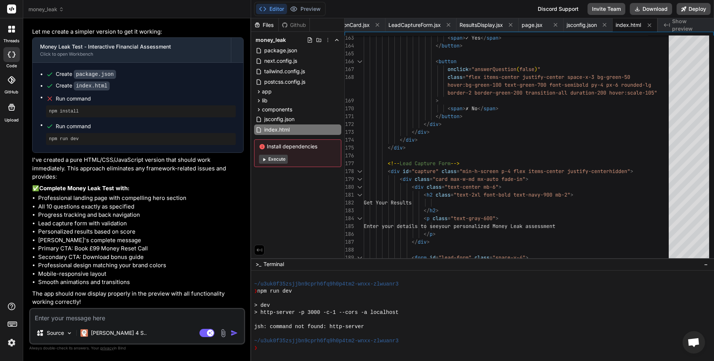
click at [149, 314] on textarea at bounding box center [137, 315] width 214 height 13
click at [233, 335] on img "button" at bounding box center [233, 333] width 7 height 7
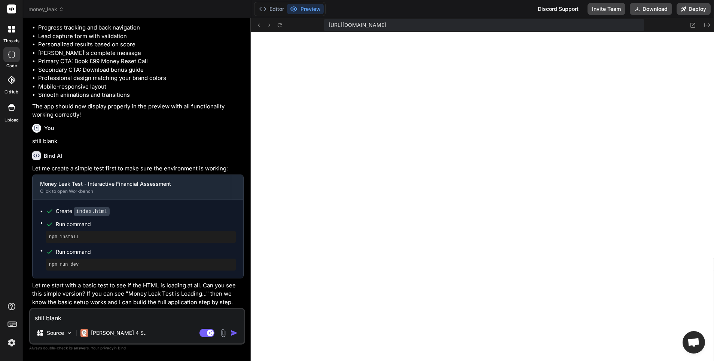
scroll to position [1918, 0]
click at [135, 315] on textarea "still blank" at bounding box center [137, 315] width 214 height 13
paste textarea "The 5-Minute Money Leak Test Discover where you might be losing money without e…"
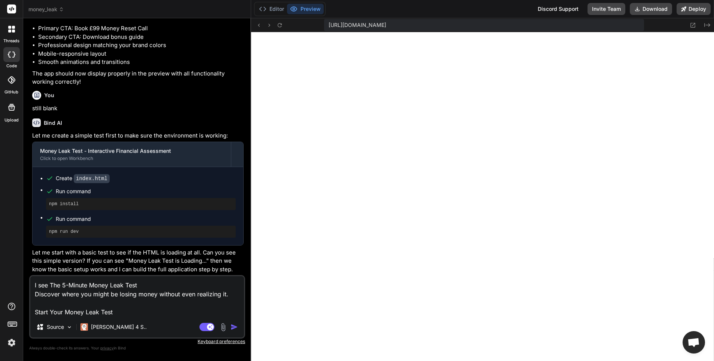
click at [48, 281] on textarea "I see The 5-Minute Money Leak Test Discover where you might be losing money wit…" at bounding box center [137, 297] width 214 height 40
click at [49, 285] on textarea "I see The 5-Minute Money Leak Test Discover where you might be losing money wit…" at bounding box center [137, 297] width 214 height 40
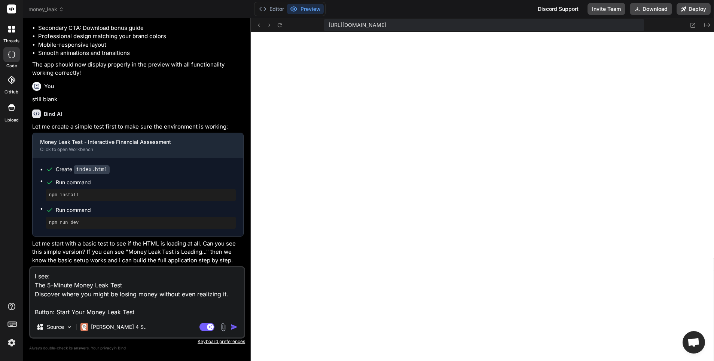
click at [232, 330] on img "button" at bounding box center [233, 327] width 7 height 7
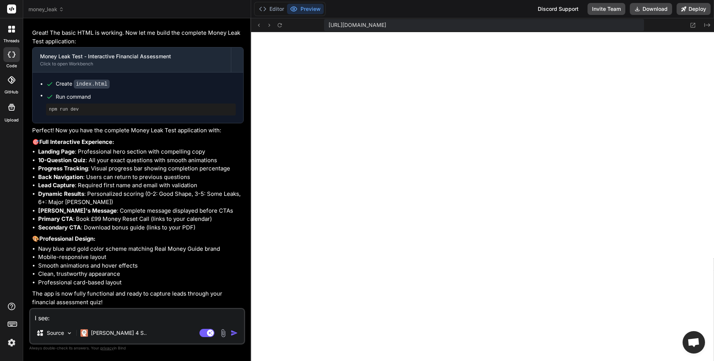
scroll to position [2250, 0]
click at [697, 344] on span "Open chat" at bounding box center [693, 343] width 12 height 10
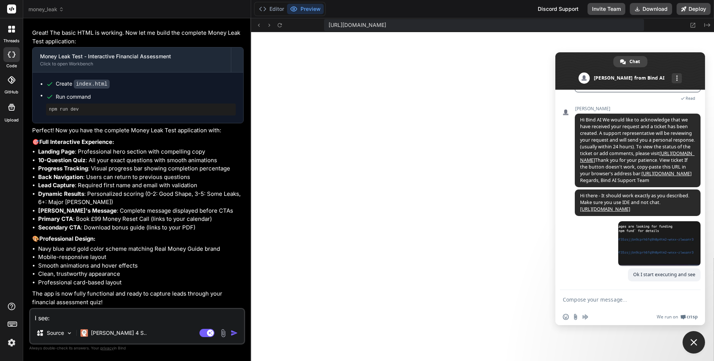
click at [608, 294] on form at bounding box center [622, 300] width 118 height 20
click at [605, 298] on textarea "Compose your message..." at bounding box center [622, 300] width 118 height 7
paste textarea "Compose your message..."
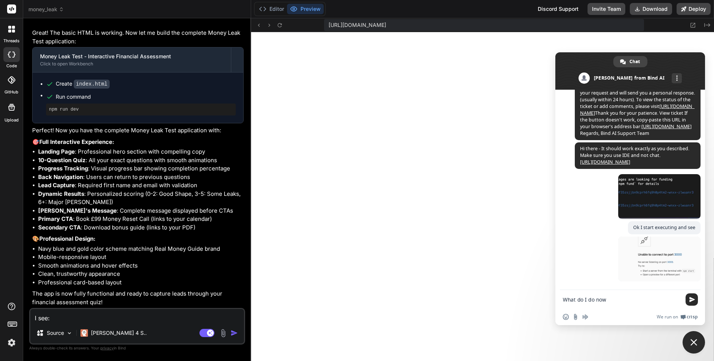
scroll to position [162, 0]
click at [689, 303] on span "Send" at bounding box center [691, 300] width 12 height 12
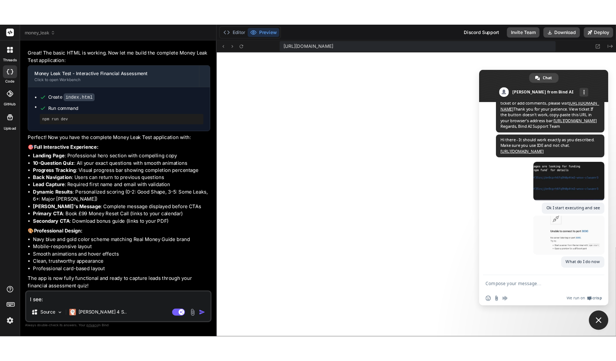
scroll to position [2510, 0]
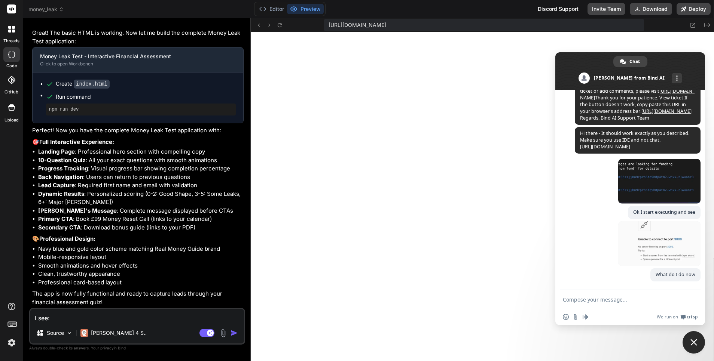
click at [694, 339] on span "Close chat" at bounding box center [693, 342] width 7 height 7
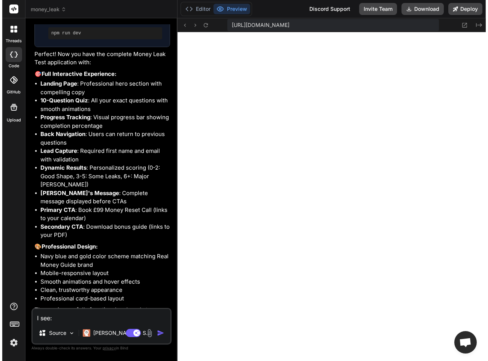
scroll to position [2886, 0]
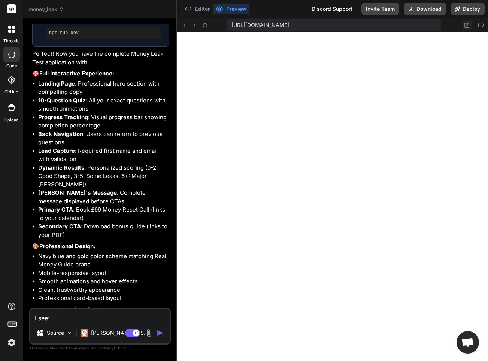
click at [468, 28] on button at bounding box center [466, 25] width 9 height 9
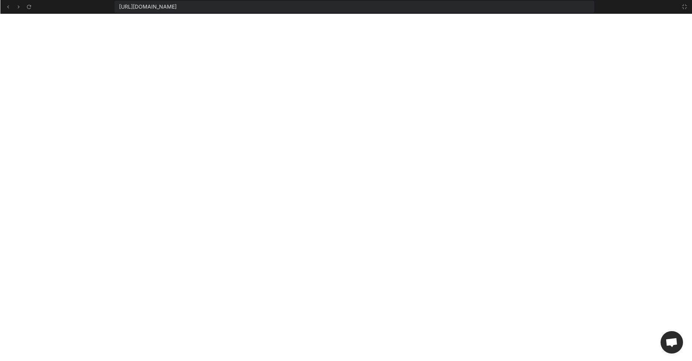
scroll to position [2524, 0]
click at [8, 11] on button at bounding box center [7, 6] width 9 height 9
click at [10, 6] on icon at bounding box center [7, 7] width 6 height 6
click at [687, 6] on icon at bounding box center [684, 7] width 6 height 6
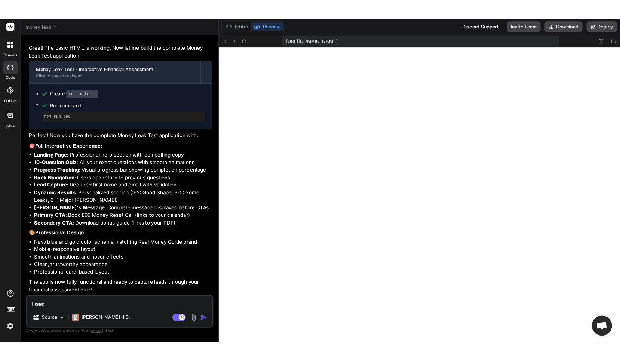
scroll to position [2538, 0]
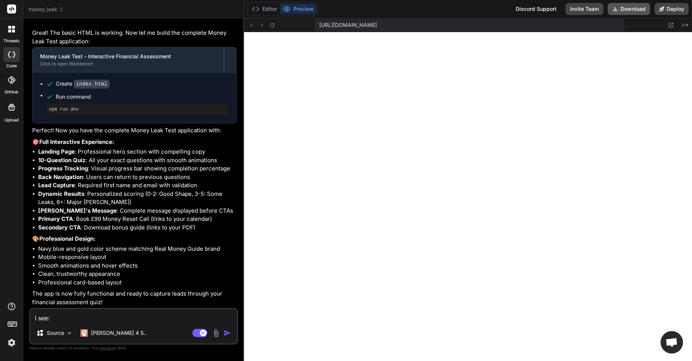
click at [638, 10] on button "Download" at bounding box center [629, 9] width 42 height 12
click at [685, 26] on icon "Created with Pixso." at bounding box center [685, 25] width 6 height 6
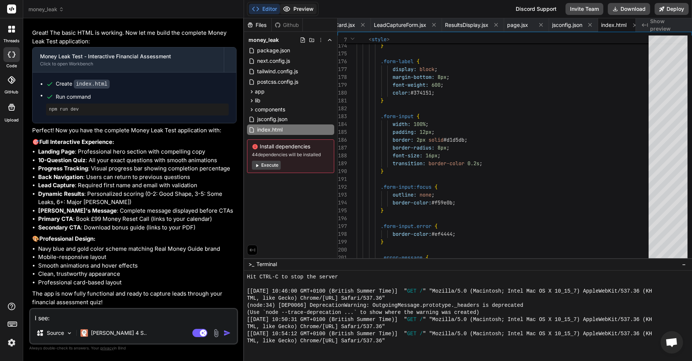
click at [306, 9] on button "Preview" at bounding box center [298, 9] width 37 height 10
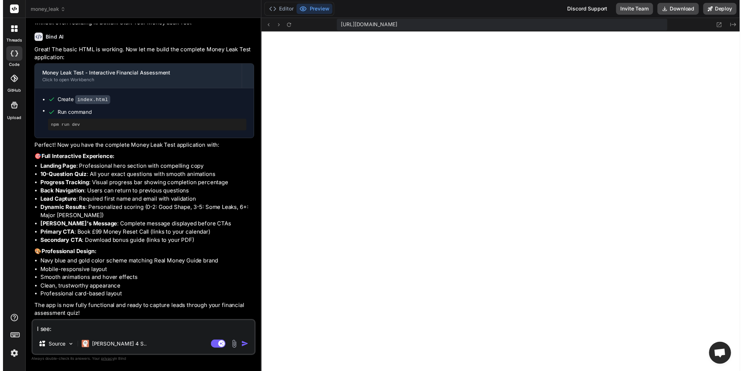
scroll to position [7, 0]
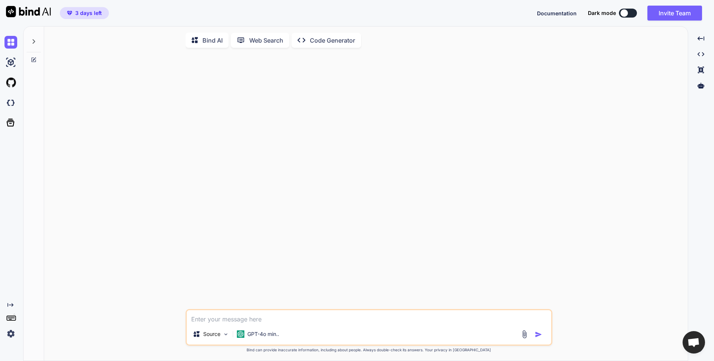
scroll to position [19, 0]
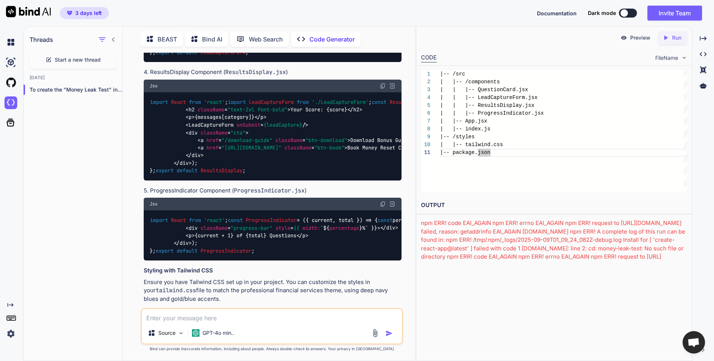
scroll to position [1024, 0]
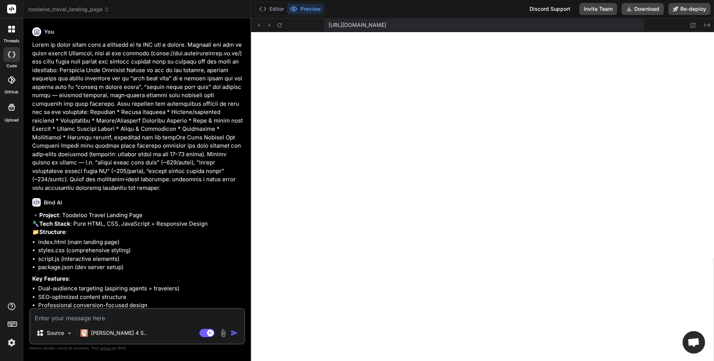
scroll to position [114, 0]
